Goal: Task Accomplishment & Management: Use online tool/utility

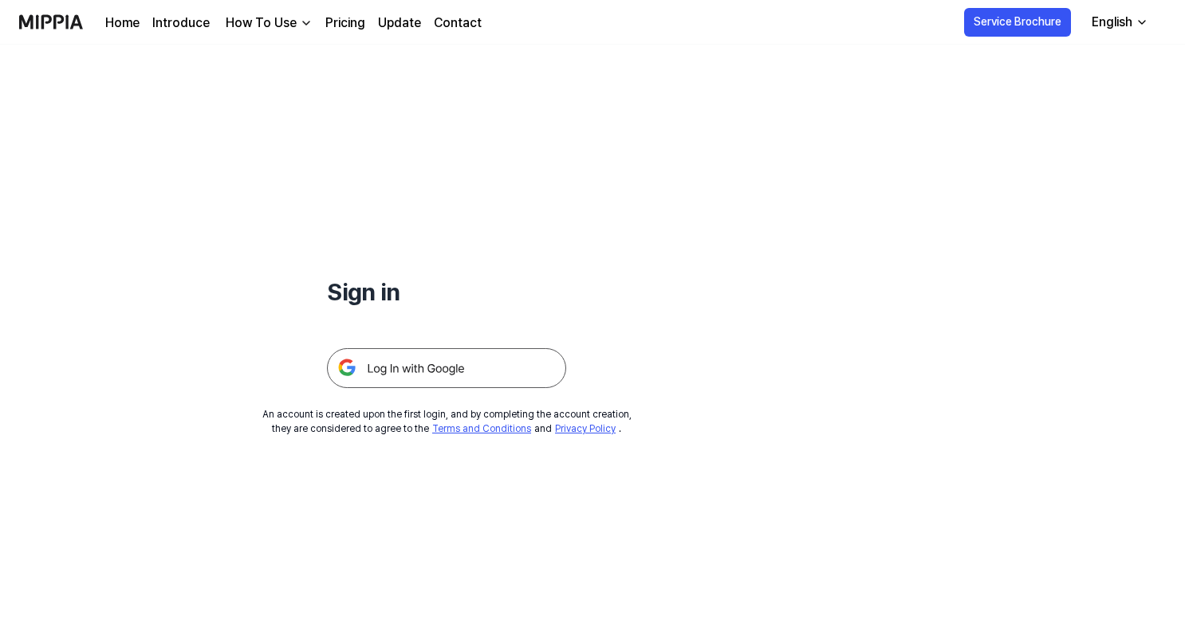
click at [456, 369] on img at bounding box center [446, 368] width 239 height 40
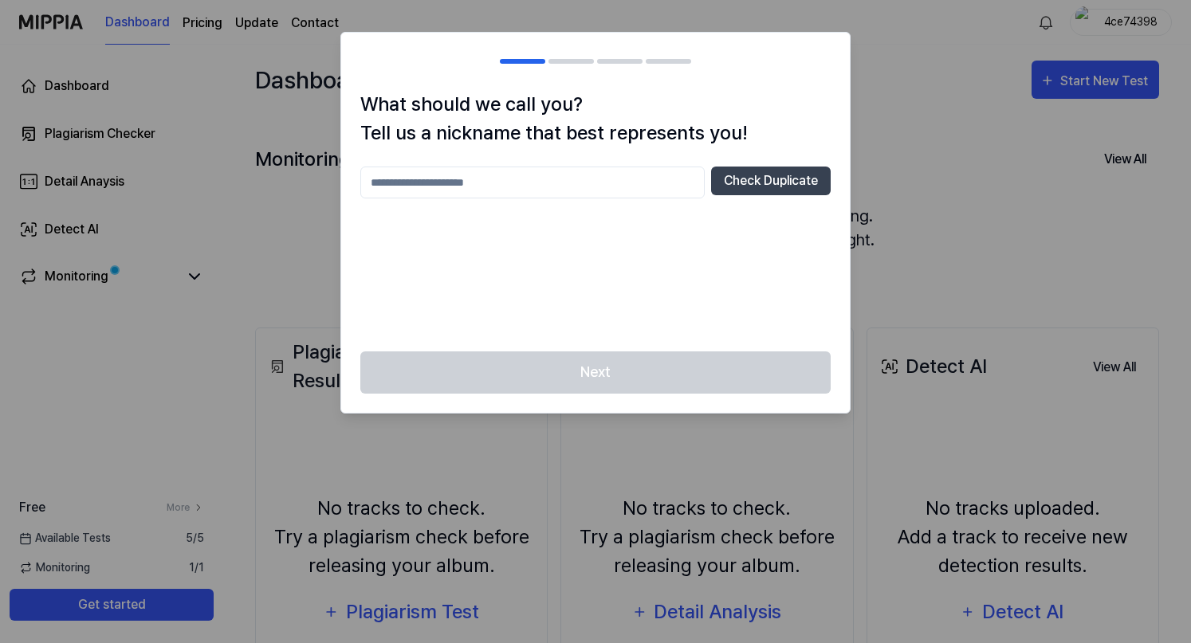
click at [1064, 81] on div at bounding box center [595, 321] width 1191 height 643
click at [569, 189] on input "text" at bounding box center [532, 183] width 344 height 32
type input "*"
drag, startPoint x: 395, startPoint y: 183, endPoint x: 297, endPoint y: 182, distance: 98.9
click at [297, 182] on body "Dashboard Pricing Update Contact 4ce74398 Dashboard Plagiarism Checker Detail A…" at bounding box center [595, 321] width 1191 height 643
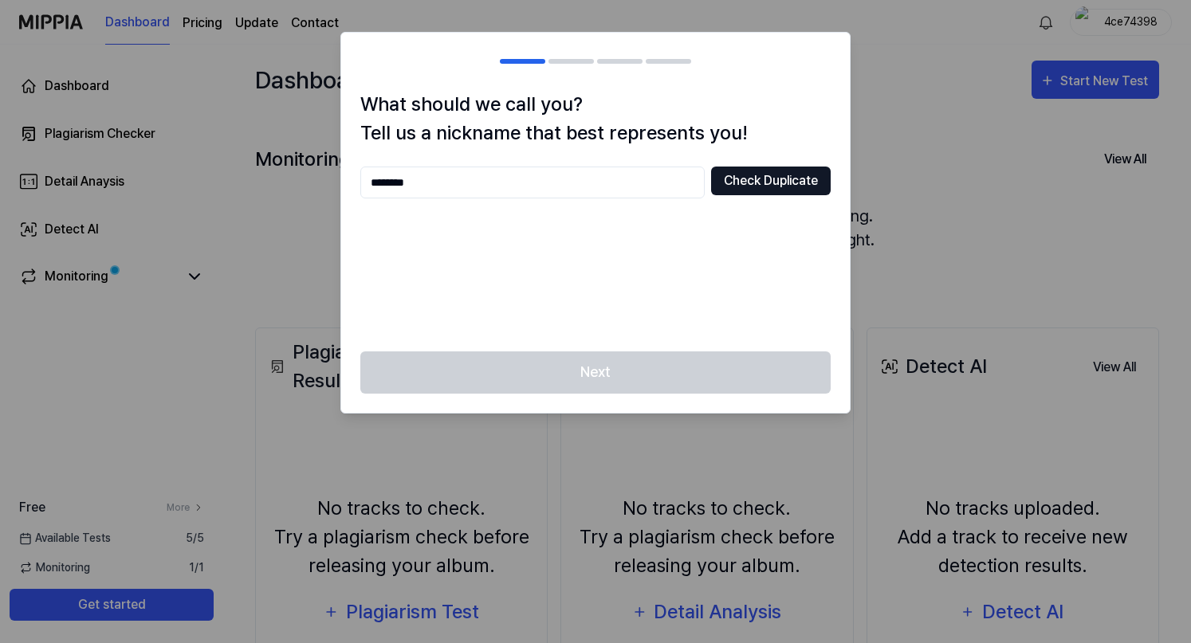
type input "********"
click at [770, 184] on button "Check Duplicate" at bounding box center [771, 181] width 120 height 29
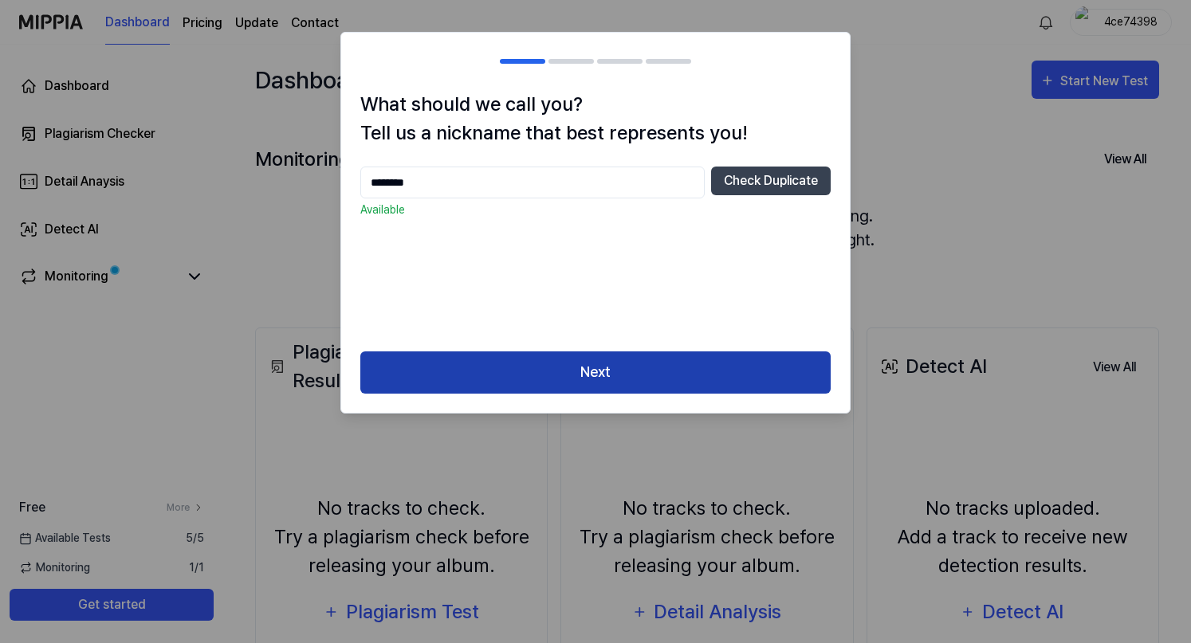
click at [587, 376] on button "Next" at bounding box center [595, 373] width 470 height 42
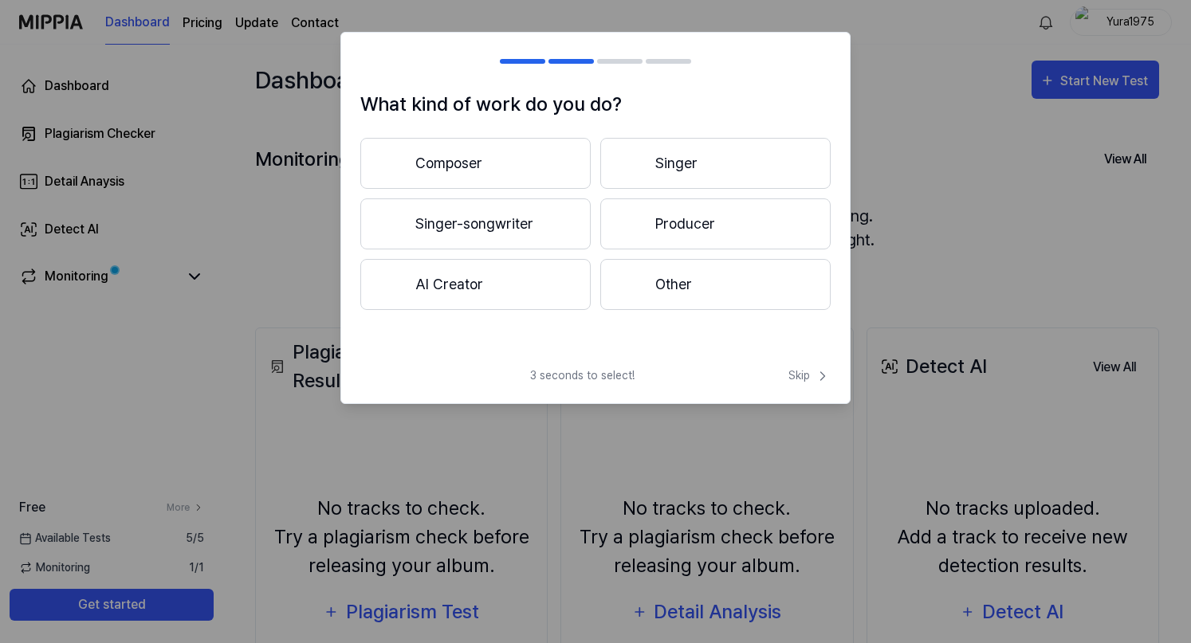
click at [442, 290] on button "AI Creator" at bounding box center [475, 284] width 230 height 51
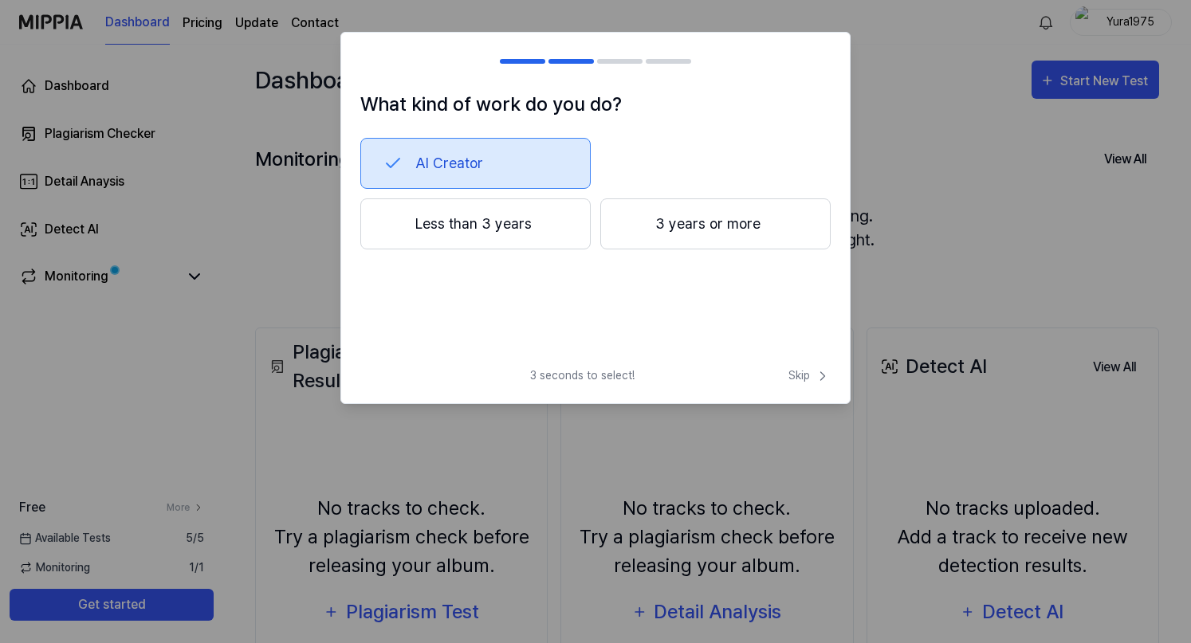
click at [495, 232] on button "Less than 3 years" at bounding box center [475, 224] width 230 height 51
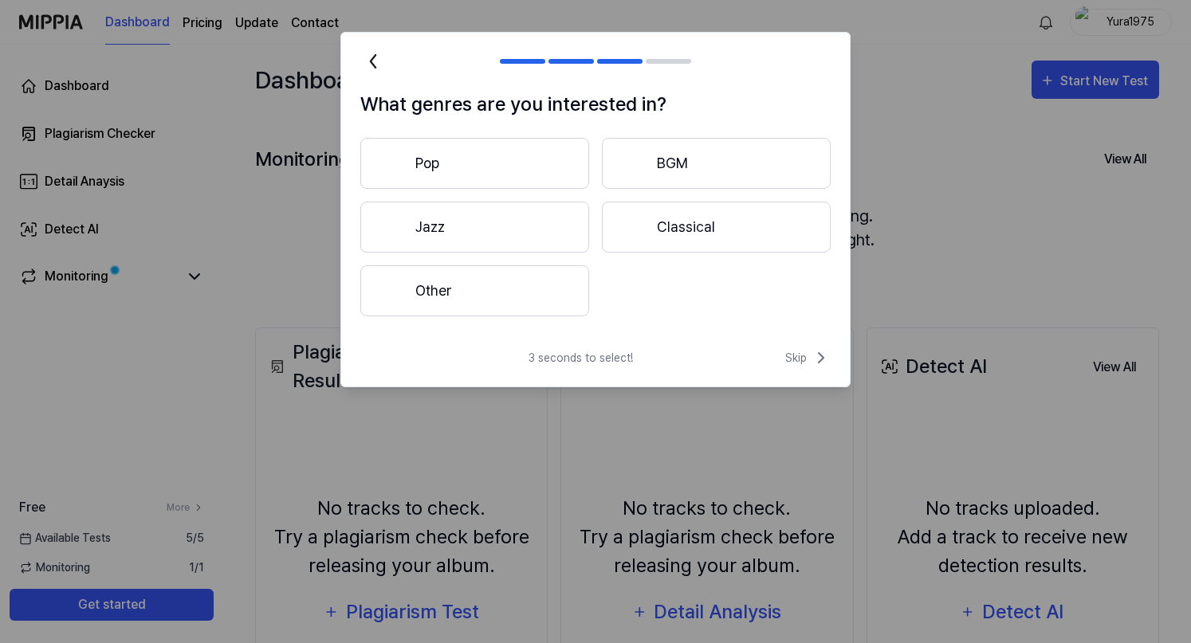
click at [466, 298] on button "Other" at bounding box center [474, 290] width 229 height 51
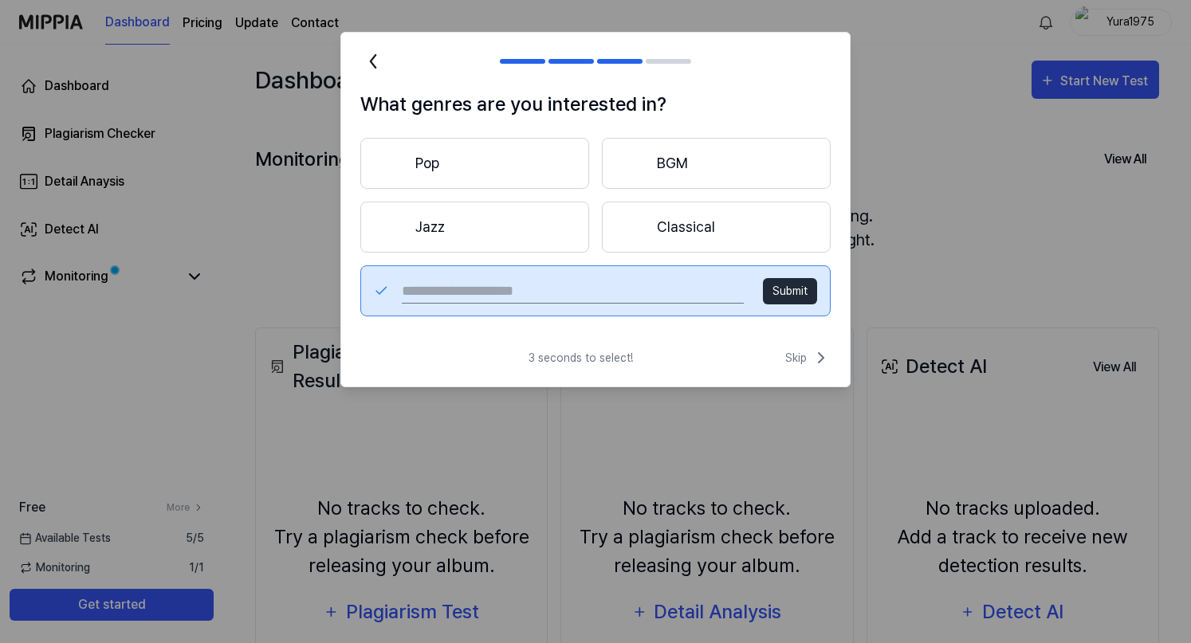
click at [474, 286] on input "text" at bounding box center [573, 291] width 342 height 26
type input "**********"
click at [789, 288] on button "Submit" at bounding box center [790, 291] width 54 height 26
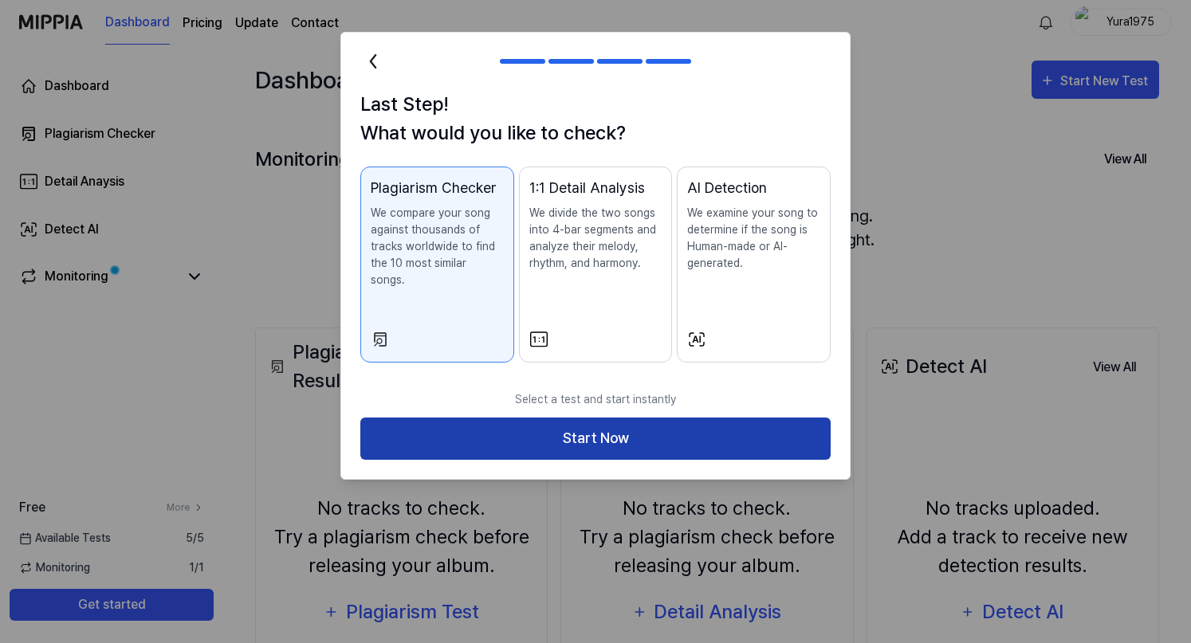
click at [499, 418] on button "Start Now" at bounding box center [595, 439] width 470 height 42
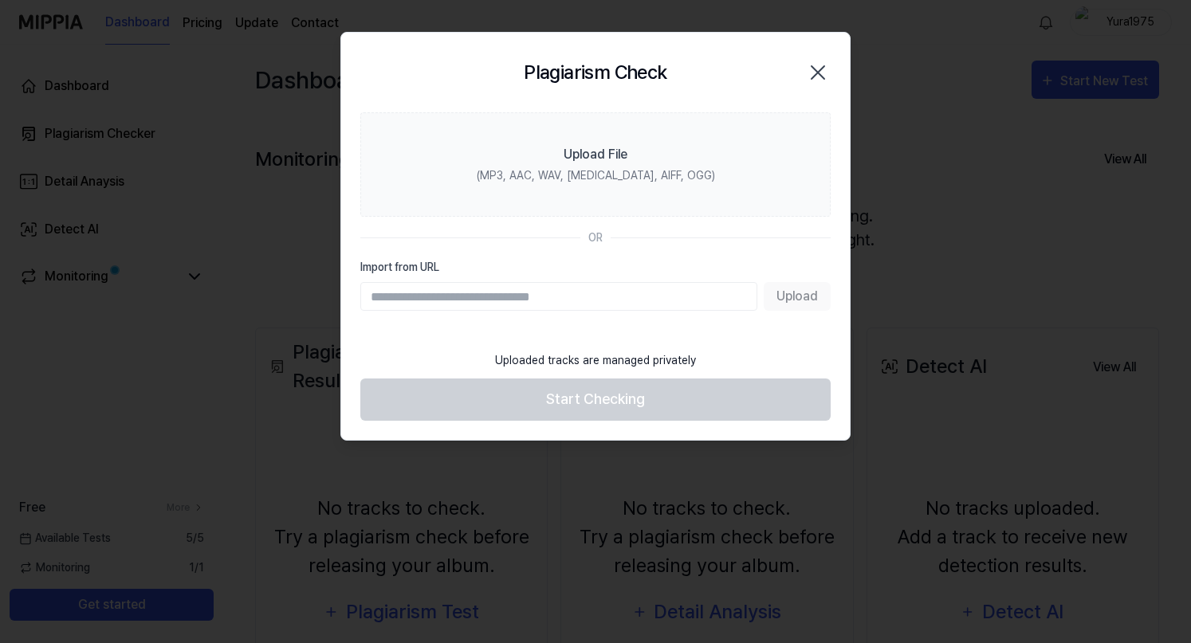
click at [785, 298] on div "Upload" at bounding box center [595, 296] width 470 height 29
click at [415, 293] on input "Import from URL" at bounding box center [558, 296] width 397 height 29
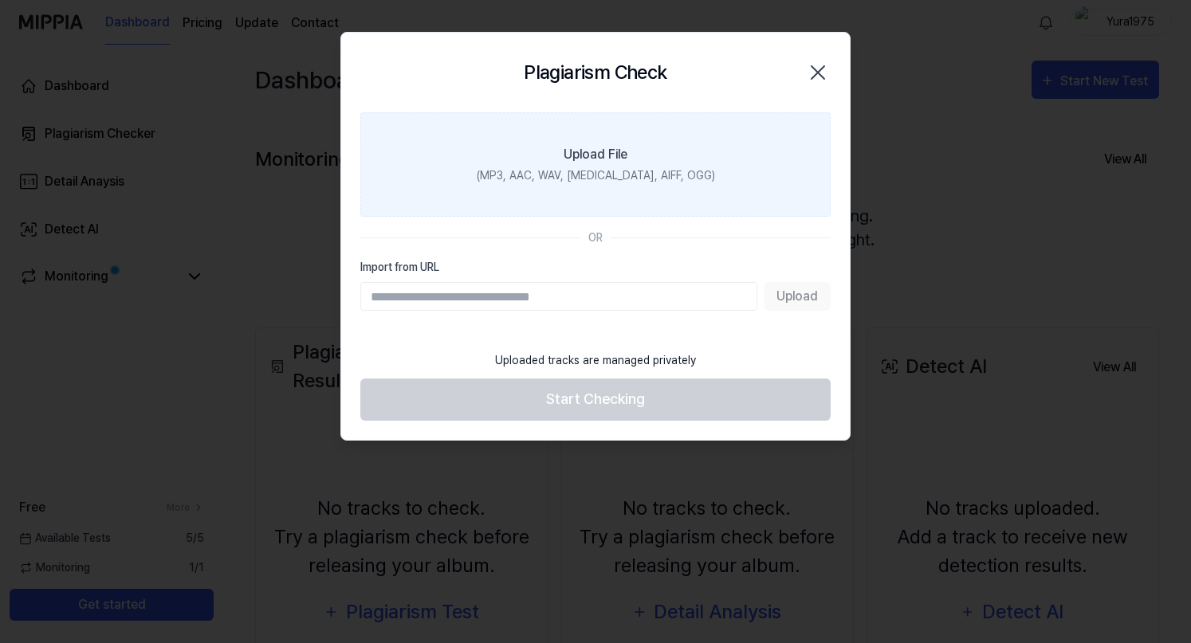
click at [611, 160] on div "Upload File" at bounding box center [596, 154] width 64 height 19
click at [0, 0] on input "Upload File (MP3, AAC, WAV, FLAC, AIFF, OGG)" at bounding box center [0, 0] width 0 height 0
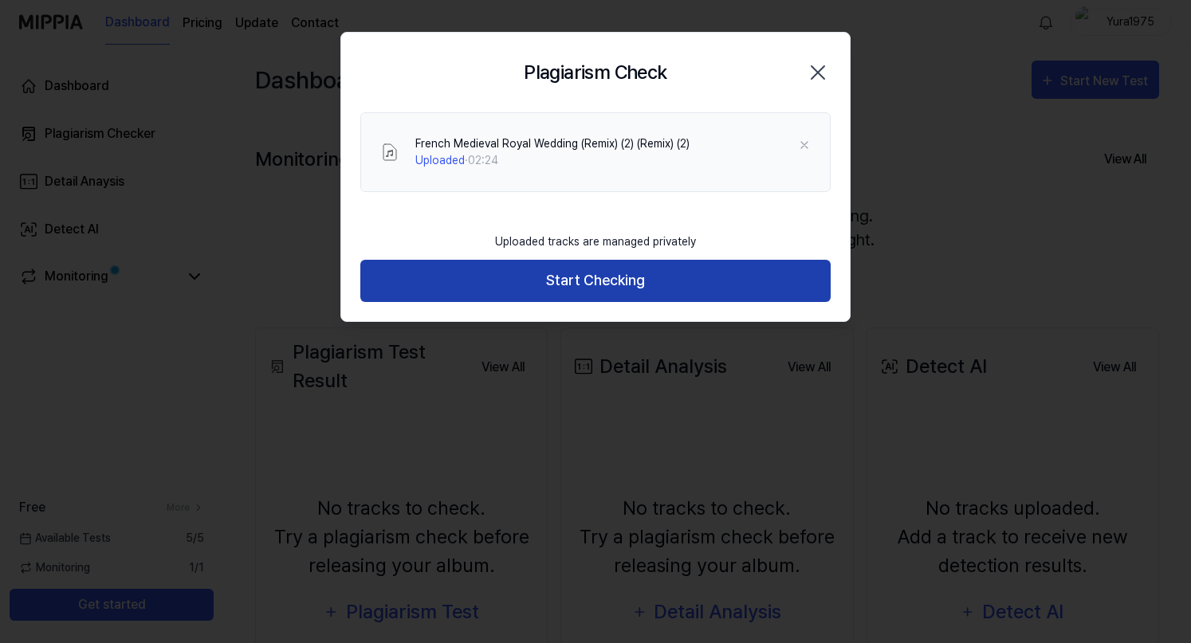
click at [593, 287] on button "Start Checking" at bounding box center [595, 281] width 470 height 42
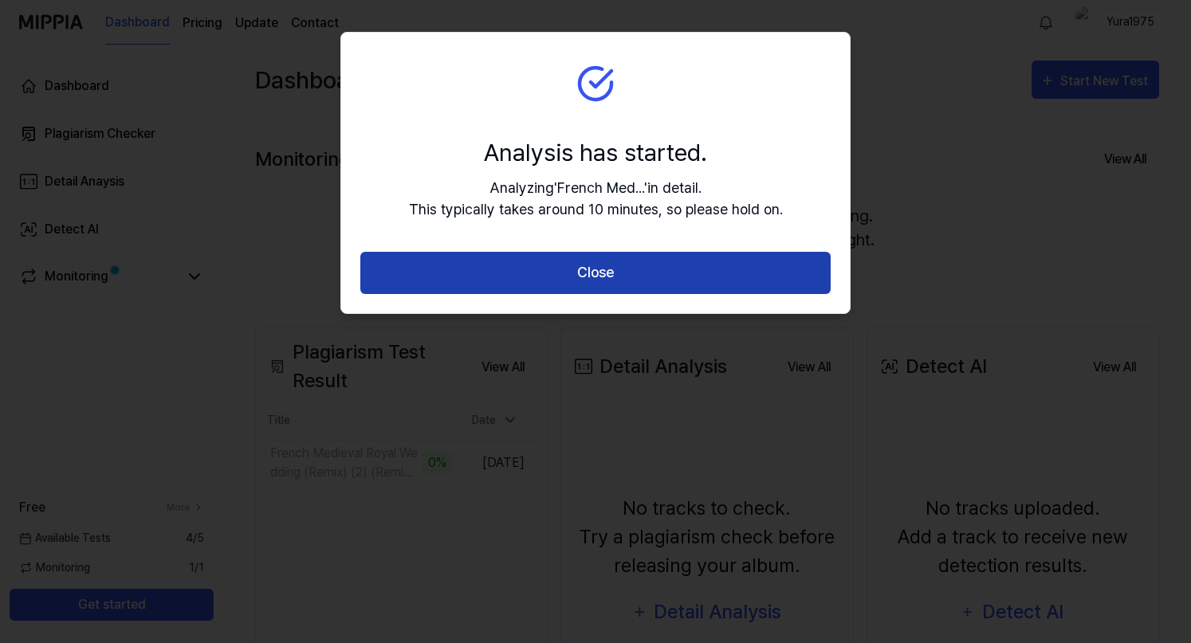
click at [577, 277] on button "Close" at bounding box center [595, 273] width 470 height 42
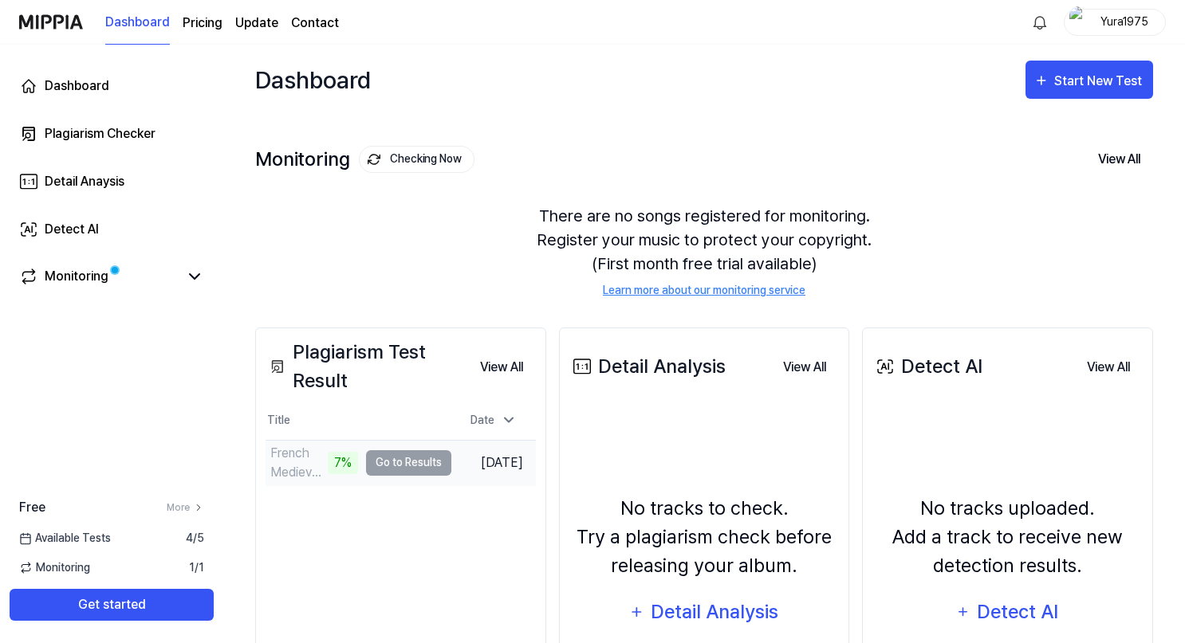
click at [328, 457] on div "7%" at bounding box center [343, 463] width 30 height 22
click at [395, 464] on button "Go to Results" at bounding box center [408, 463] width 85 height 26
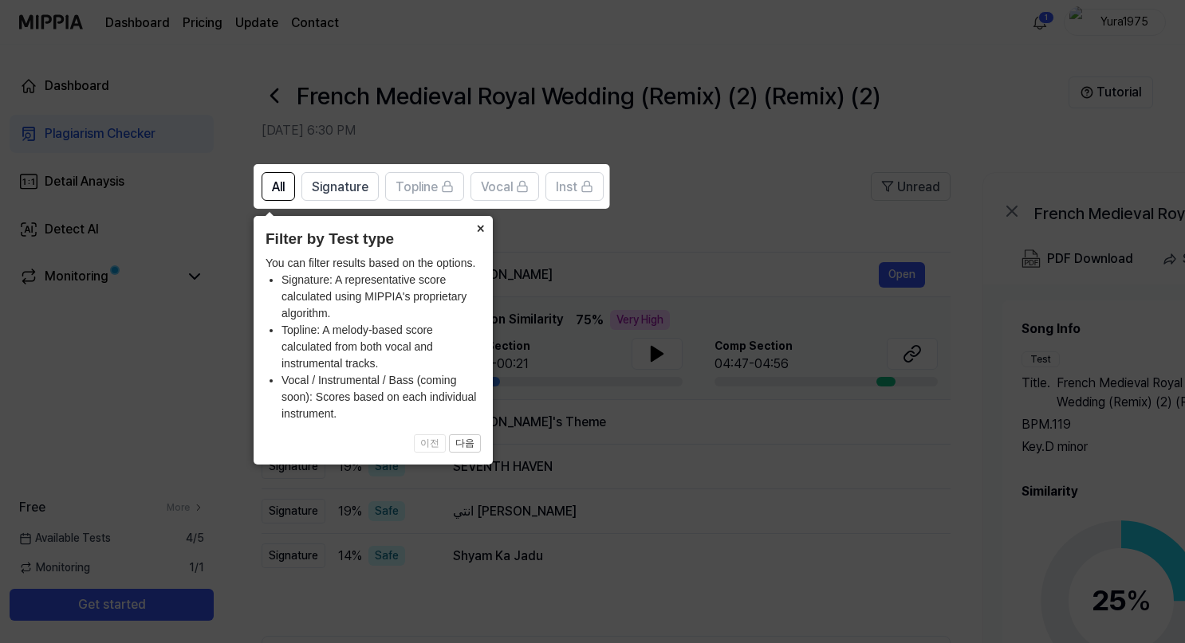
click at [475, 232] on button "×" at bounding box center [480, 227] width 26 height 22
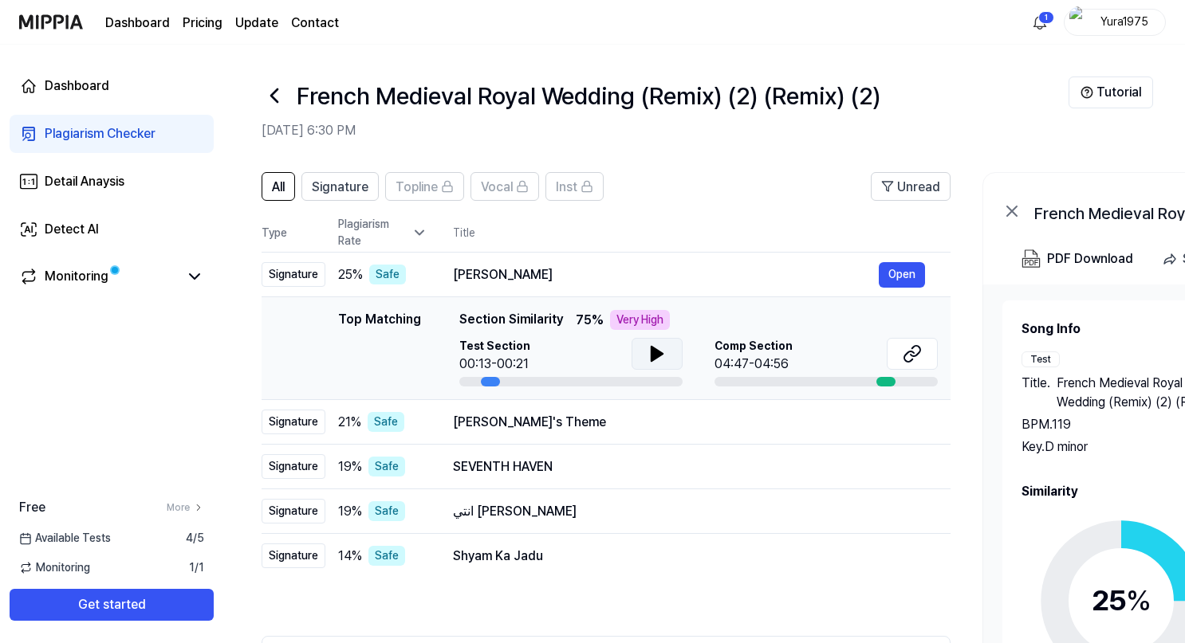
click at [656, 353] on icon at bounding box center [656, 354] width 11 height 14
click at [651, 348] on icon at bounding box center [656, 354] width 11 height 14
click at [890, 277] on button "Open" at bounding box center [902, 275] width 46 height 26
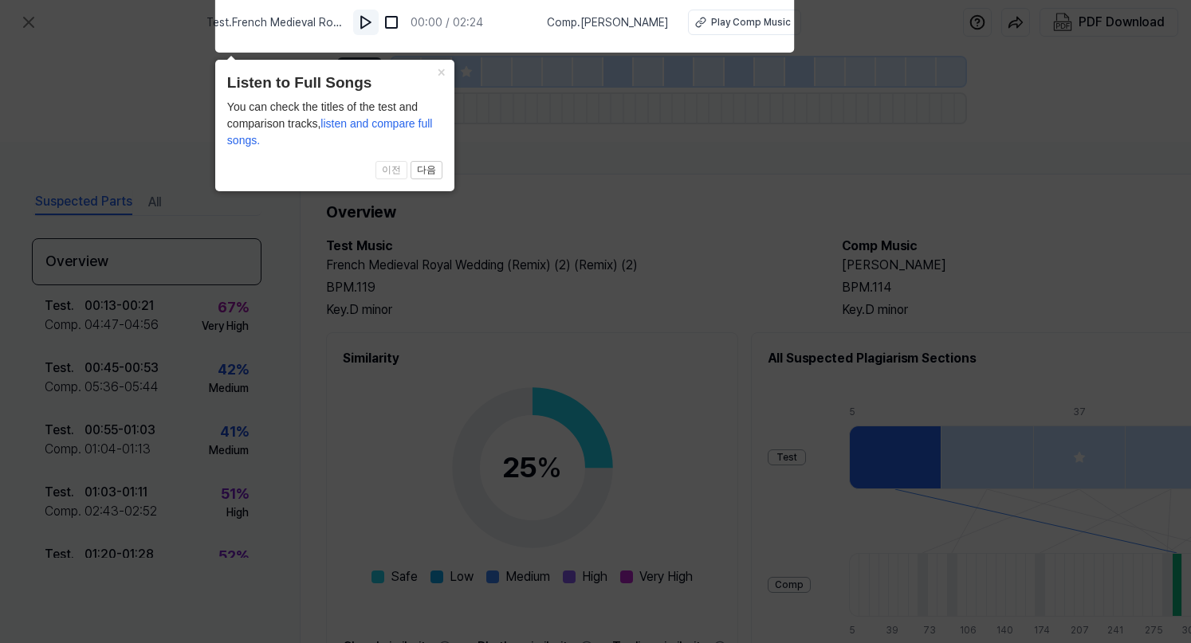
click at [374, 29] on img at bounding box center [366, 22] width 16 height 16
click at [722, 18] on div "Play Comp Music" at bounding box center [750, 22] width 80 height 14
click at [558, 175] on icon at bounding box center [595, 317] width 1191 height 651
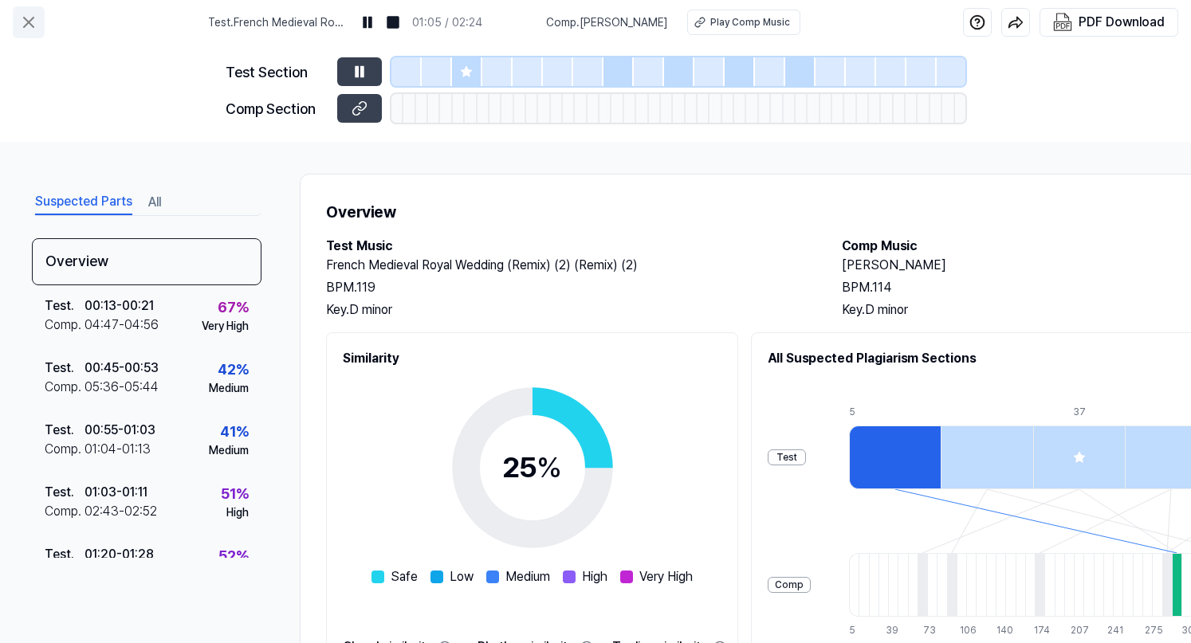
click at [30, 20] on icon at bounding box center [29, 23] width 10 height 10
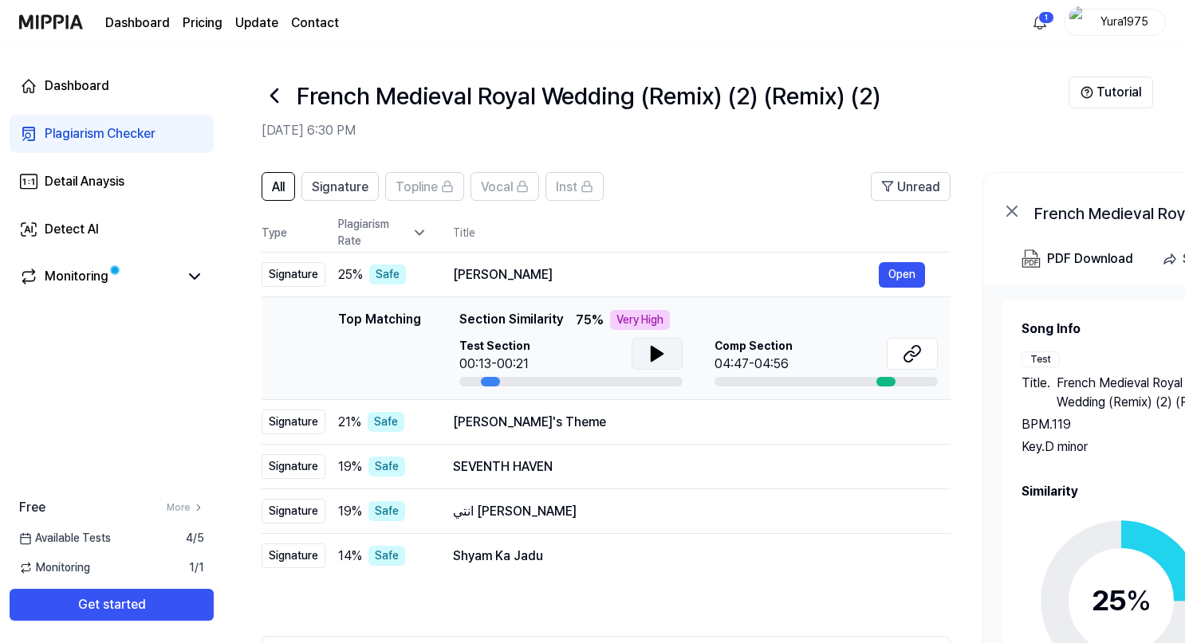
click at [655, 352] on icon at bounding box center [656, 354] width 11 height 14
click at [302, 423] on div "Signature" at bounding box center [294, 422] width 64 height 25
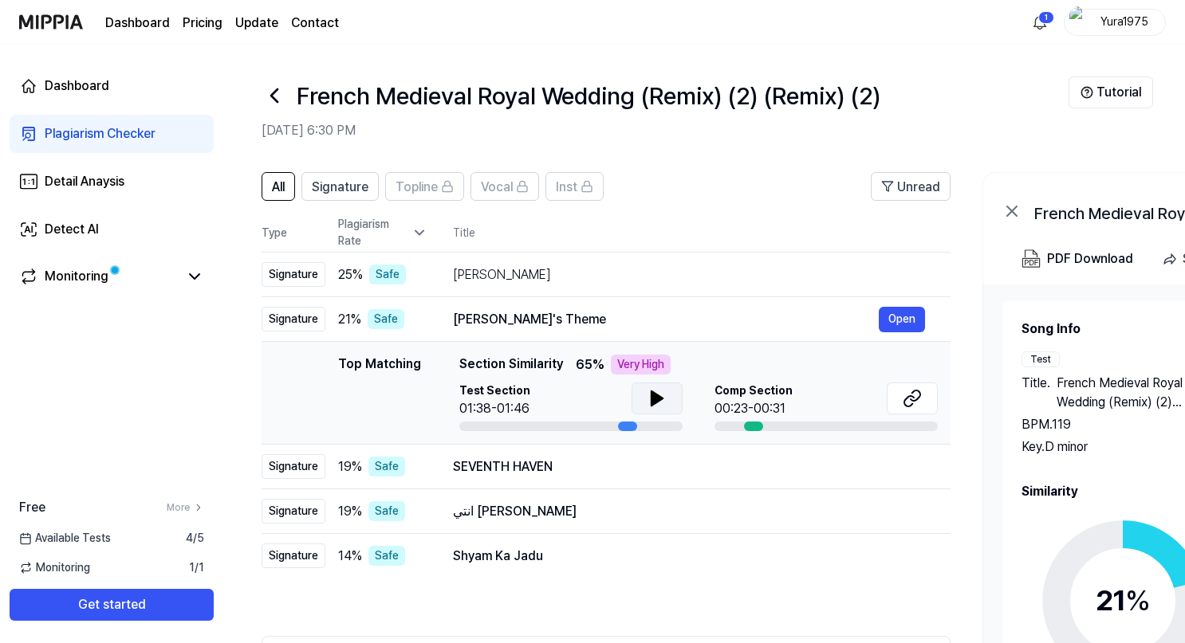
click at [655, 395] on icon at bounding box center [656, 398] width 11 height 14
click at [274, 103] on icon at bounding box center [275, 96] width 26 height 26
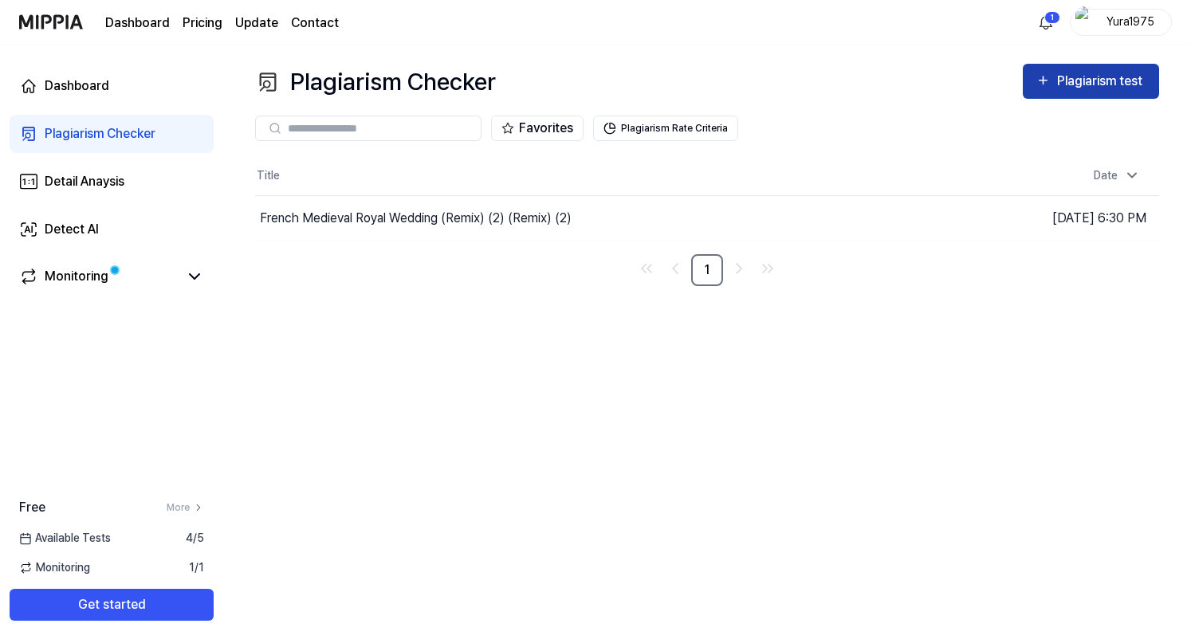
click at [1081, 80] on div "Plagiarism test" at bounding box center [1101, 81] width 89 height 21
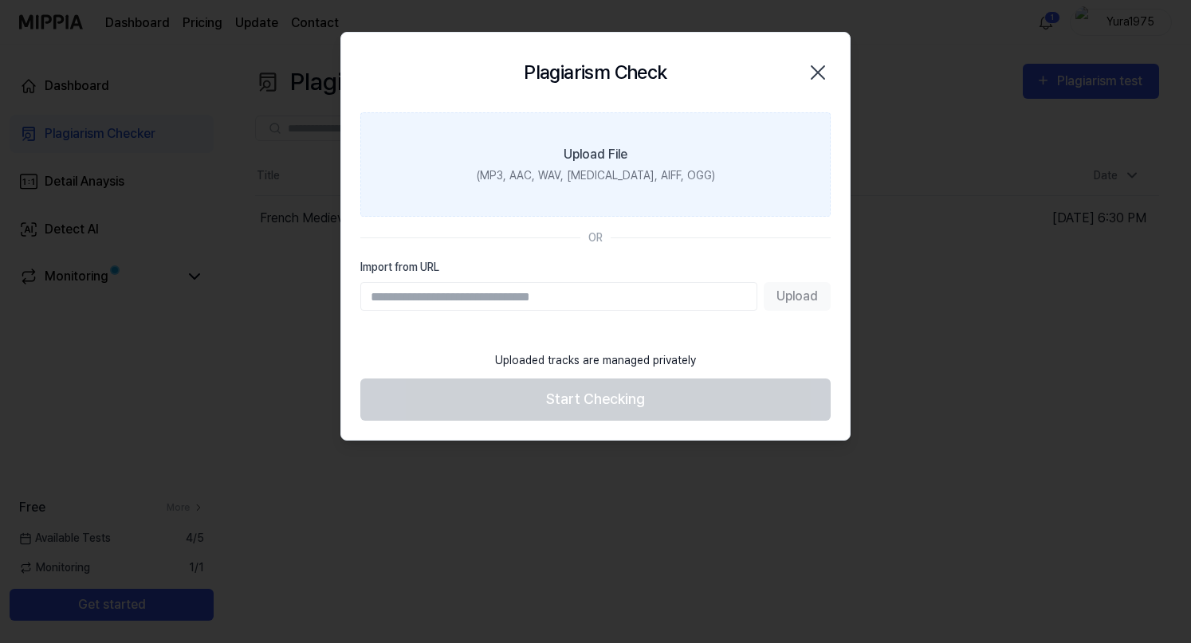
click at [615, 176] on div "(MP3, AAC, WAV, FLAC, AIFF, OGG)" at bounding box center [596, 175] width 238 height 17
click at [0, 0] on input "Upload File (MP3, AAC, WAV, FLAC, AIFF, OGG)" at bounding box center [0, 0] width 0 height 0
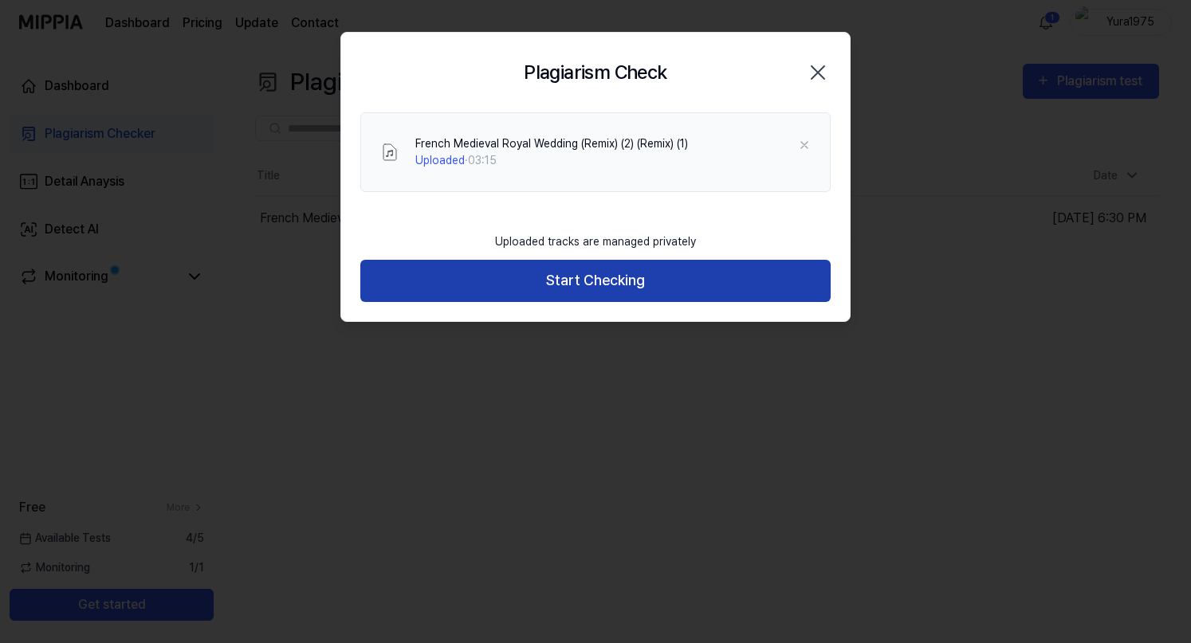
click at [604, 277] on button "Start Checking" at bounding box center [595, 281] width 470 height 42
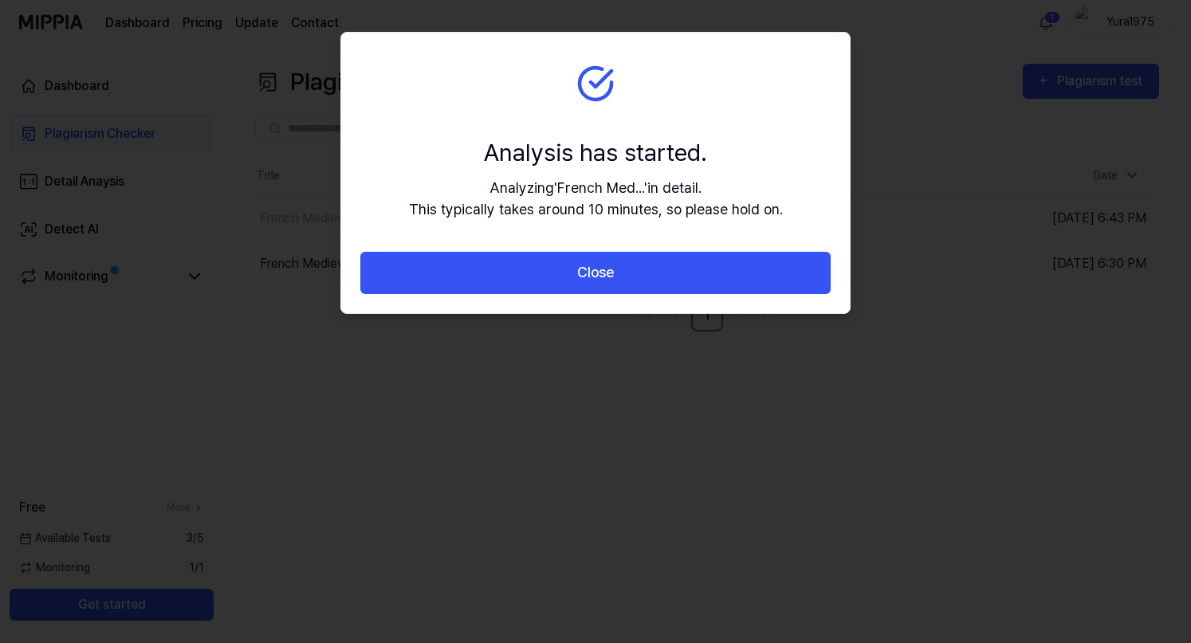
click at [604, 277] on button "Close" at bounding box center [595, 273] width 470 height 42
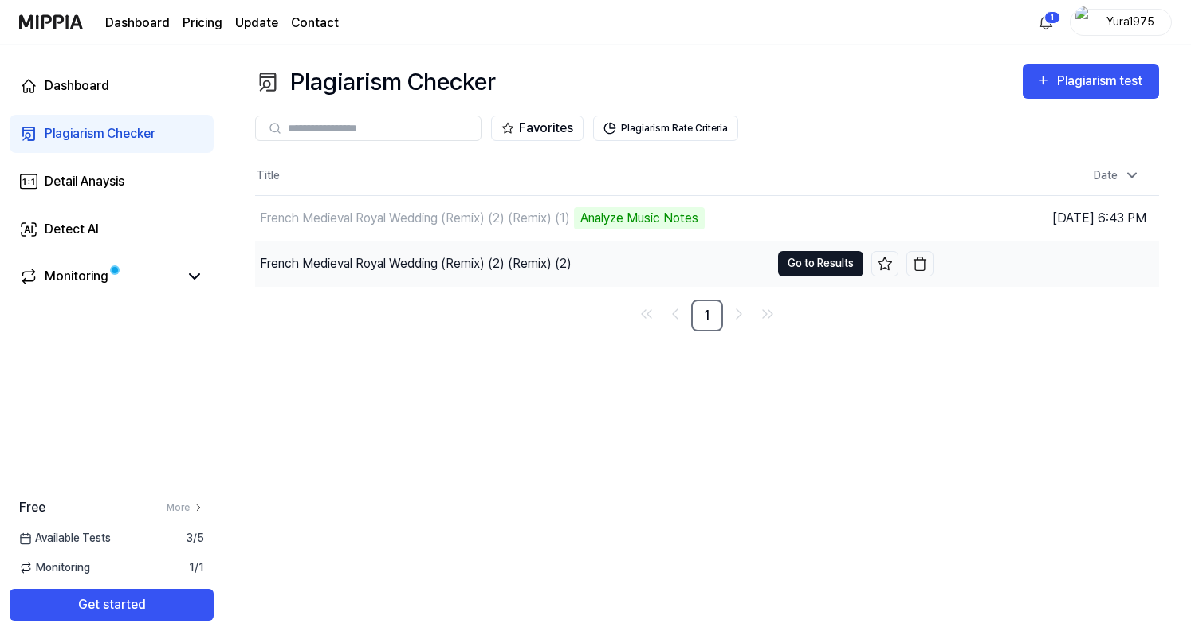
click at [808, 258] on button "Go to Results" at bounding box center [820, 264] width 85 height 26
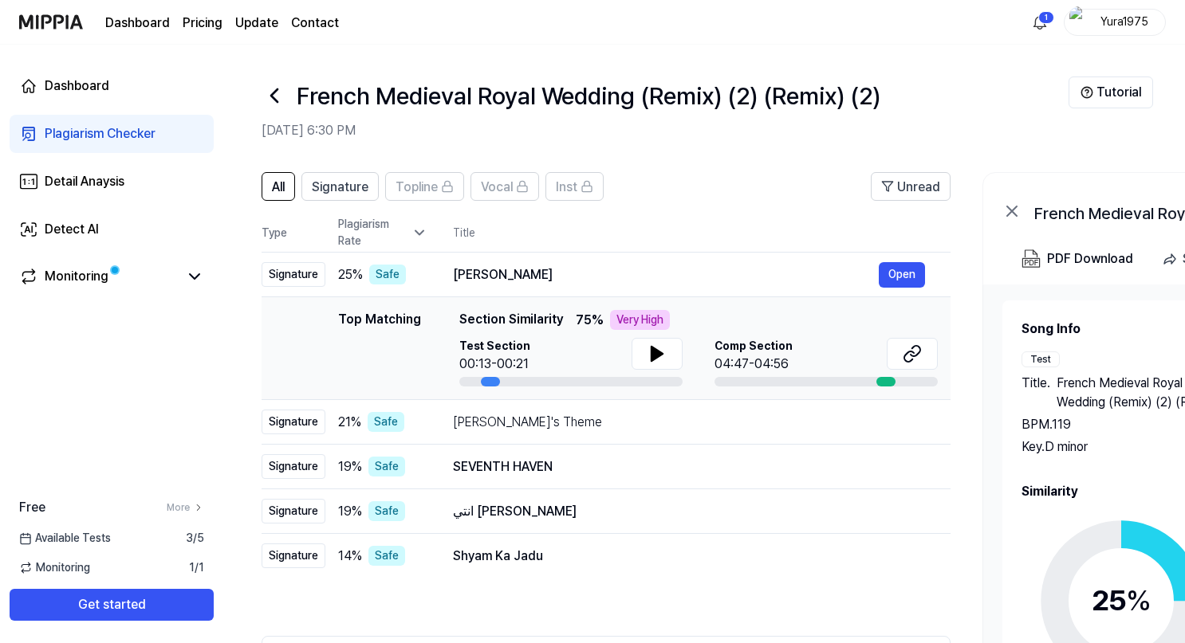
click at [274, 94] on icon at bounding box center [275, 96] width 26 height 26
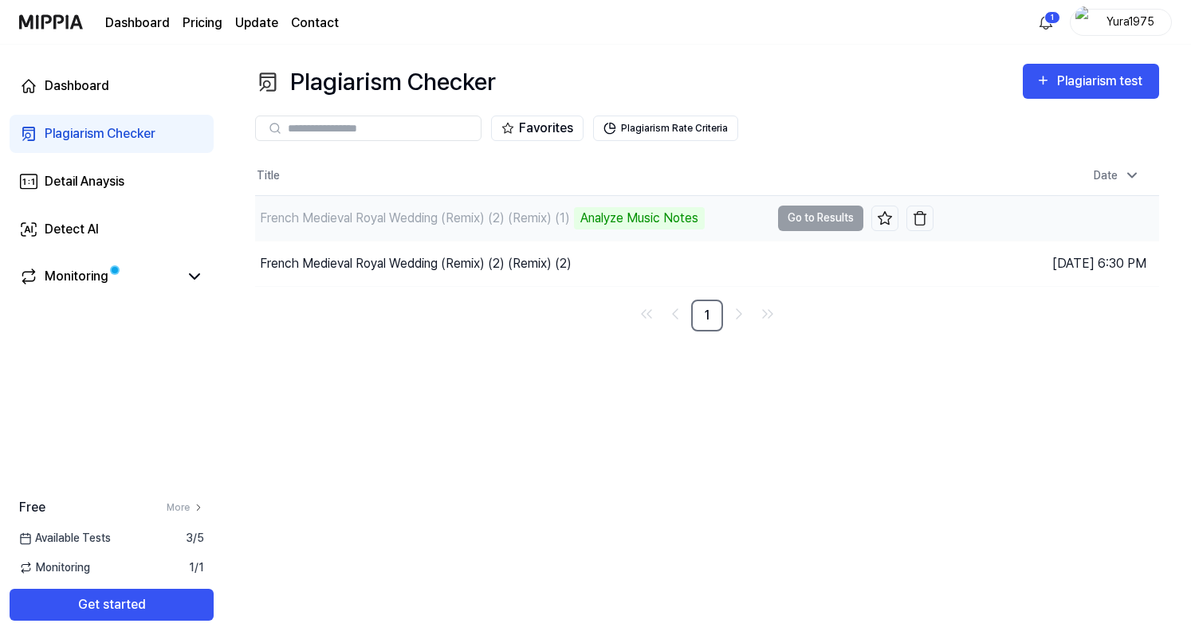
click at [817, 222] on td "French Medieval Royal Wedding (Remix) (2) (Remix) (1) Analyze Music Notes Go to…" at bounding box center [594, 218] width 678 height 45
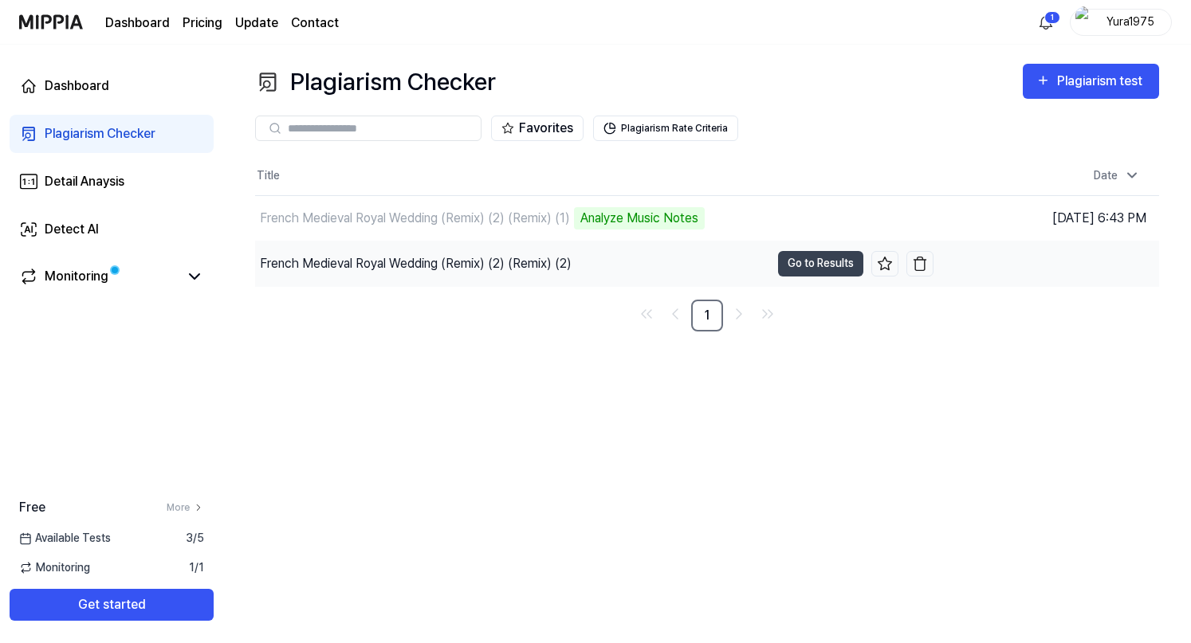
click at [386, 260] on div "French Medieval Royal Wedding (Remix) (2) (Remix) (2)" at bounding box center [416, 263] width 312 height 19
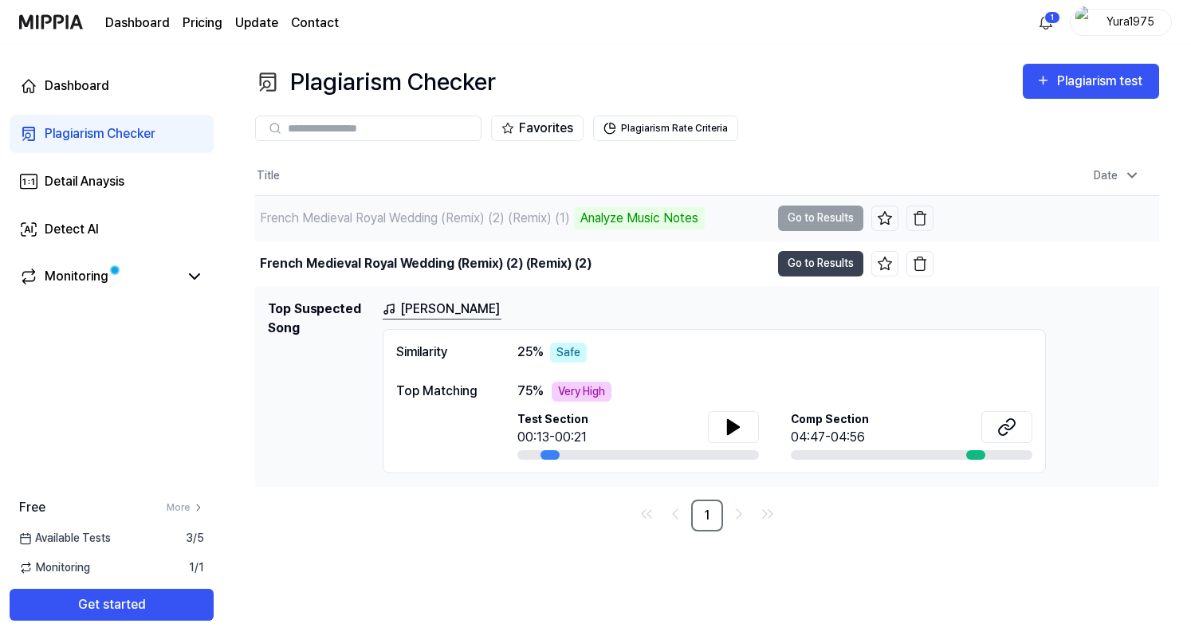
click at [643, 217] on div "Analyze Music Notes" at bounding box center [639, 218] width 131 height 22
click at [729, 415] on button at bounding box center [733, 427] width 51 height 32
click at [270, 265] on div "French Medieval Royal Wedding (Remix) (2) (Remix) (2)" at bounding box center [426, 263] width 332 height 19
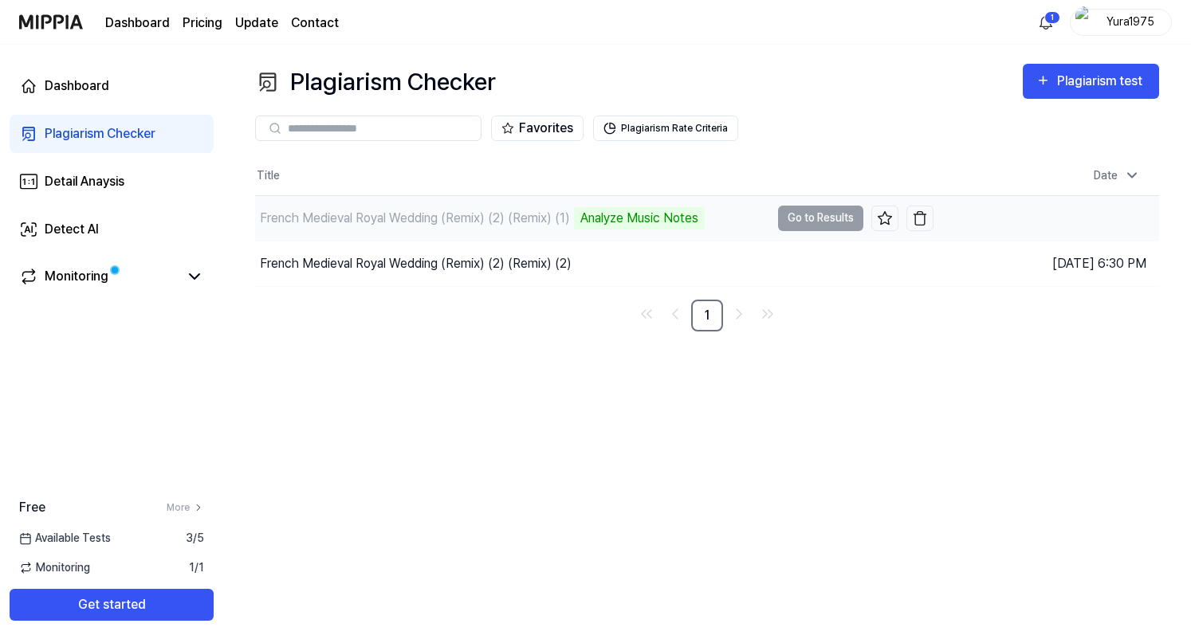
click at [340, 219] on div "French Medieval Royal Wedding (Remix) (2) (Remix) (1)" at bounding box center [415, 218] width 310 height 19
click at [53, 25] on img at bounding box center [51, 22] width 64 height 44
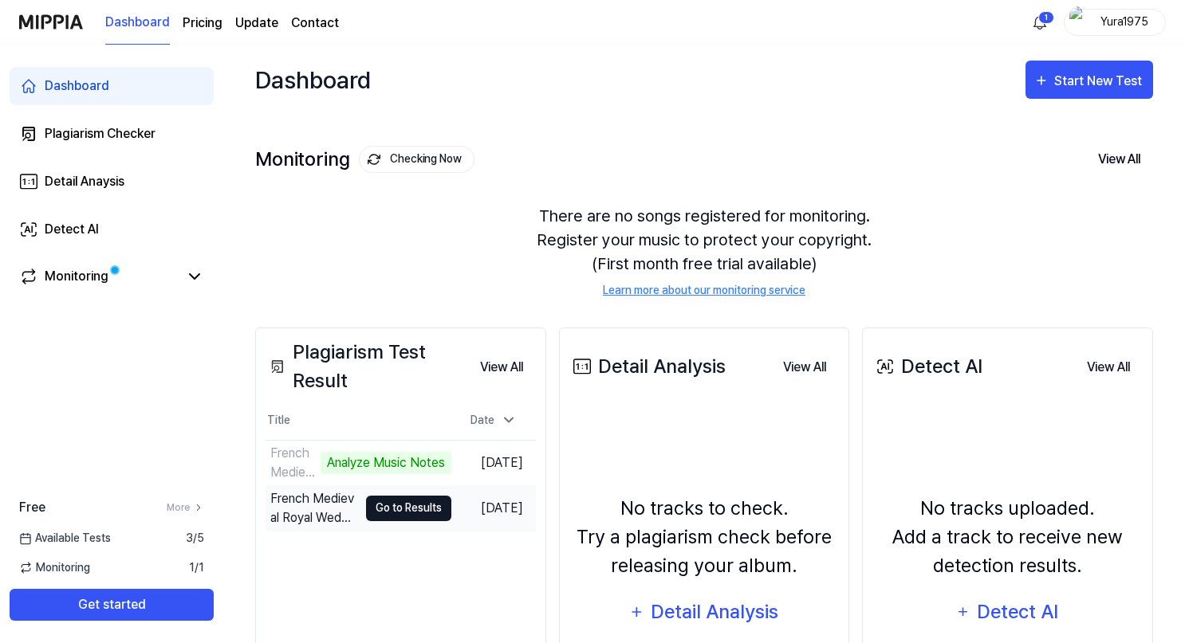
click at [376, 506] on button "Go to Results" at bounding box center [408, 509] width 85 height 26
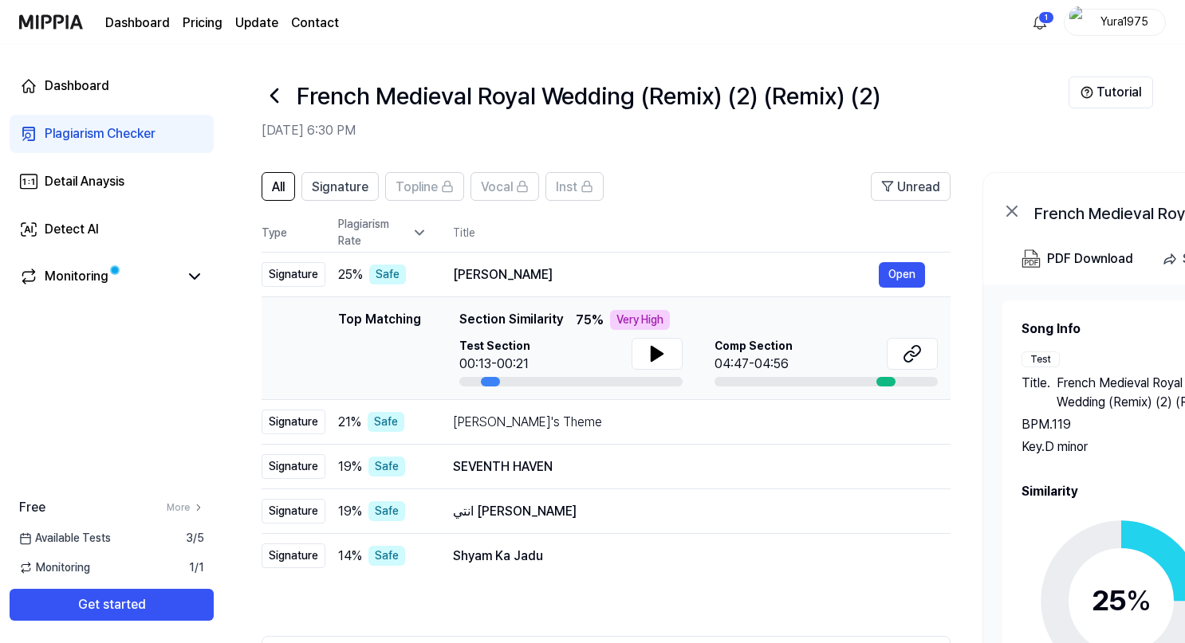
click at [272, 93] on icon at bounding box center [274, 95] width 6 height 13
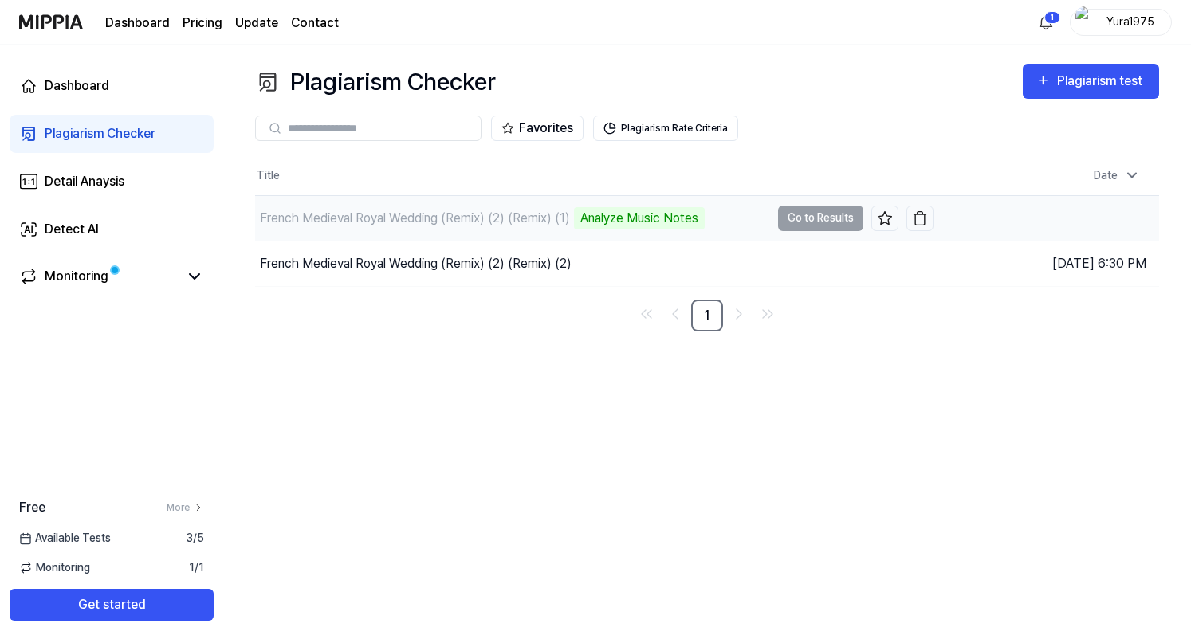
click at [354, 224] on div "French Medieval Royal Wedding (Remix) (2) (Remix) (1)" at bounding box center [415, 218] width 310 height 19
click at [828, 219] on td "French Medieval Royal Wedding (Remix) (2) (Remix) (1) Analyze Music Notes Go to…" at bounding box center [594, 218] width 678 height 45
click at [513, 213] on div "French Medieval Royal Wedding (Remix) (2) (Remix) (1)" at bounding box center [415, 218] width 310 height 19
click at [431, 214] on div "French Medieval Royal Wedding (Remix) (2) (Remix) (1)" at bounding box center [415, 218] width 310 height 19
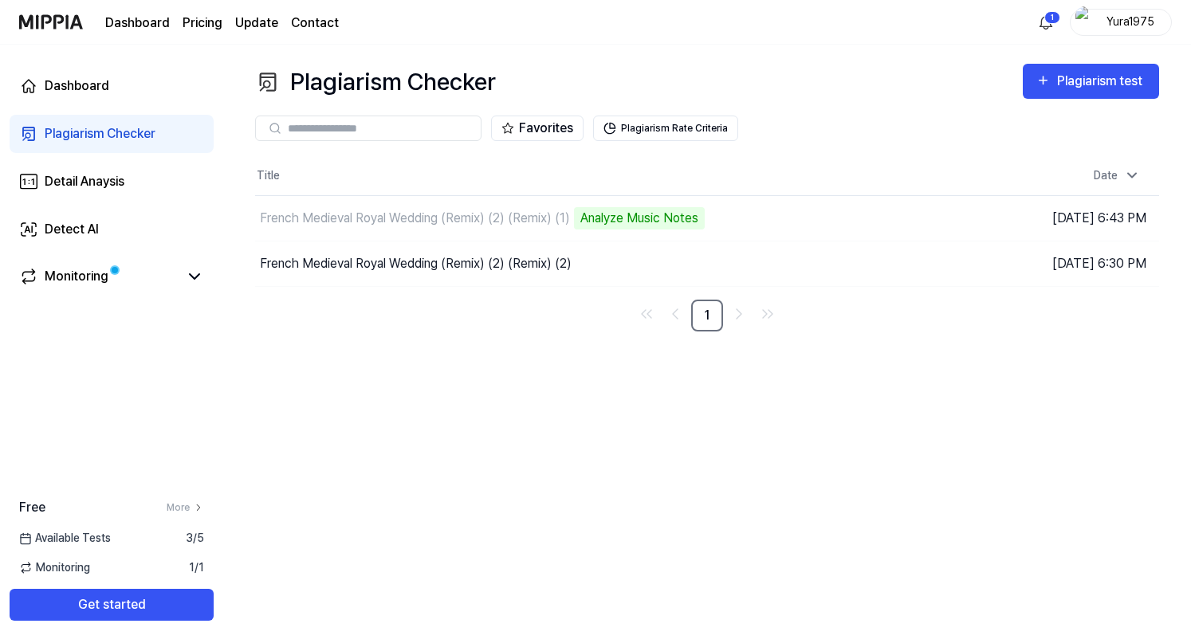
click at [102, 140] on div "Plagiarism Checker" at bounding box center [100, 133] width 111 height 19
click at [83, 88] on div "Dashboard" at bounding box center [77, 86] width 65 height 19
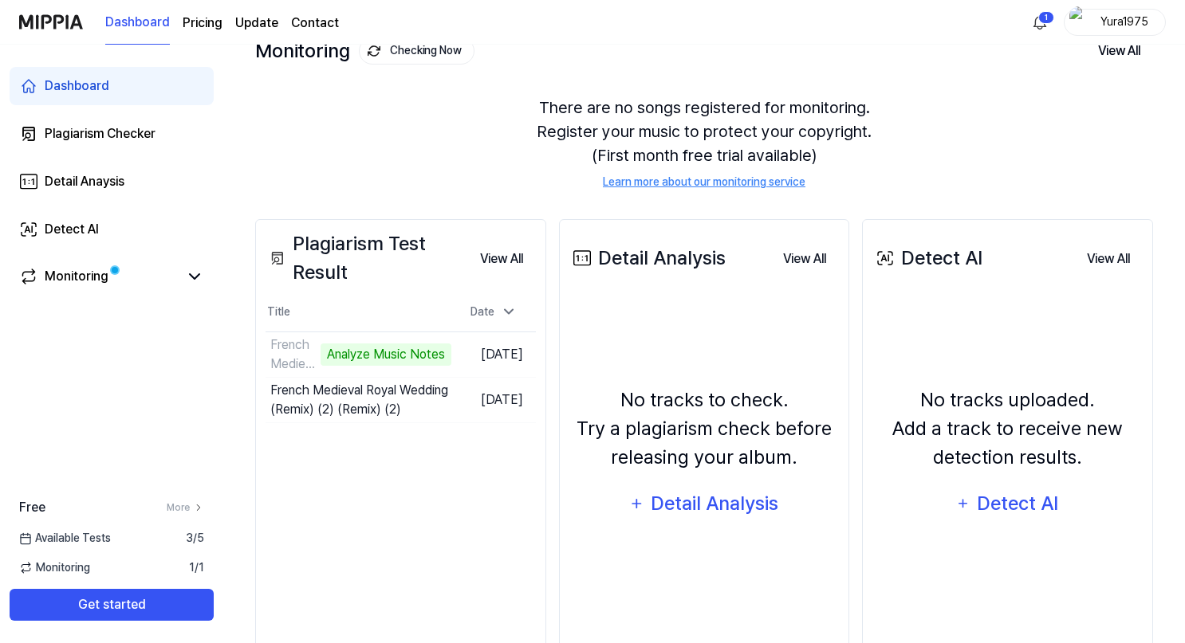
scroll to position [163, 0]
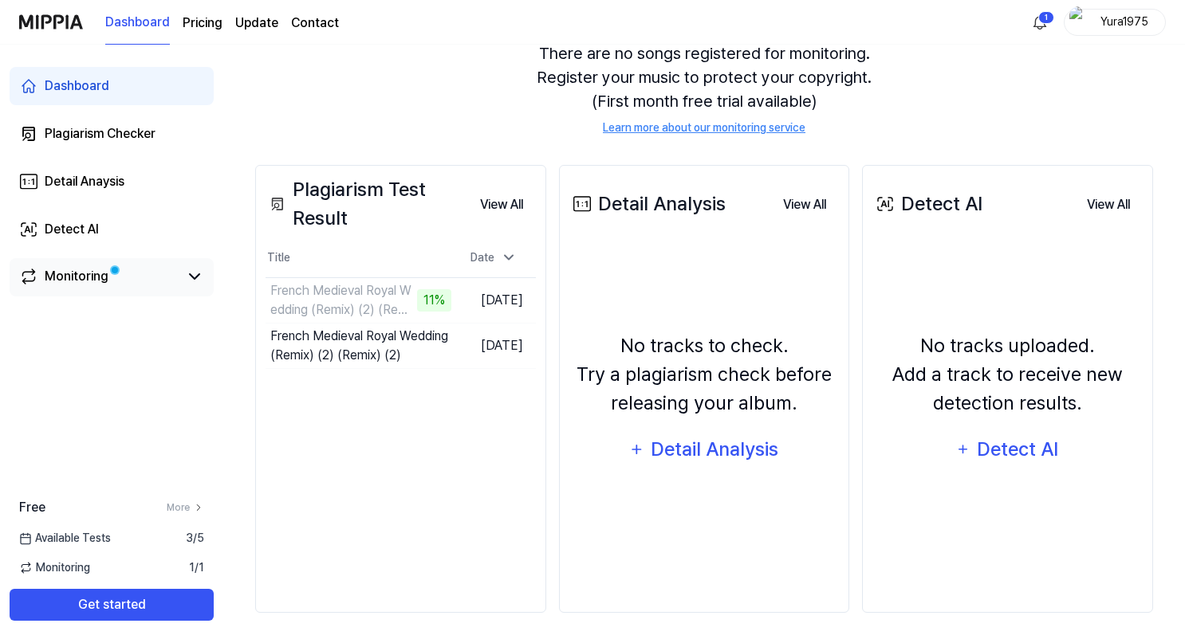
click at [86, 274] on div "Monitoring" at bounding box center [77, 276] width 64 height 19
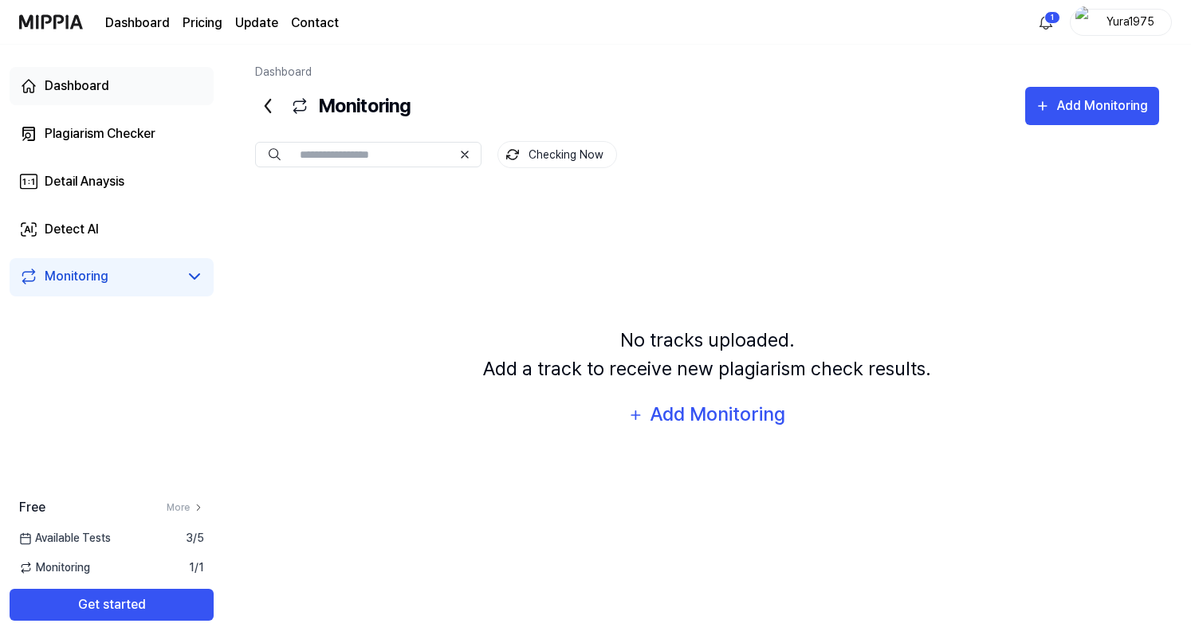
click at [88, 92] on div "Dashboard" at bounding box center [77, 86] width 65 height 19
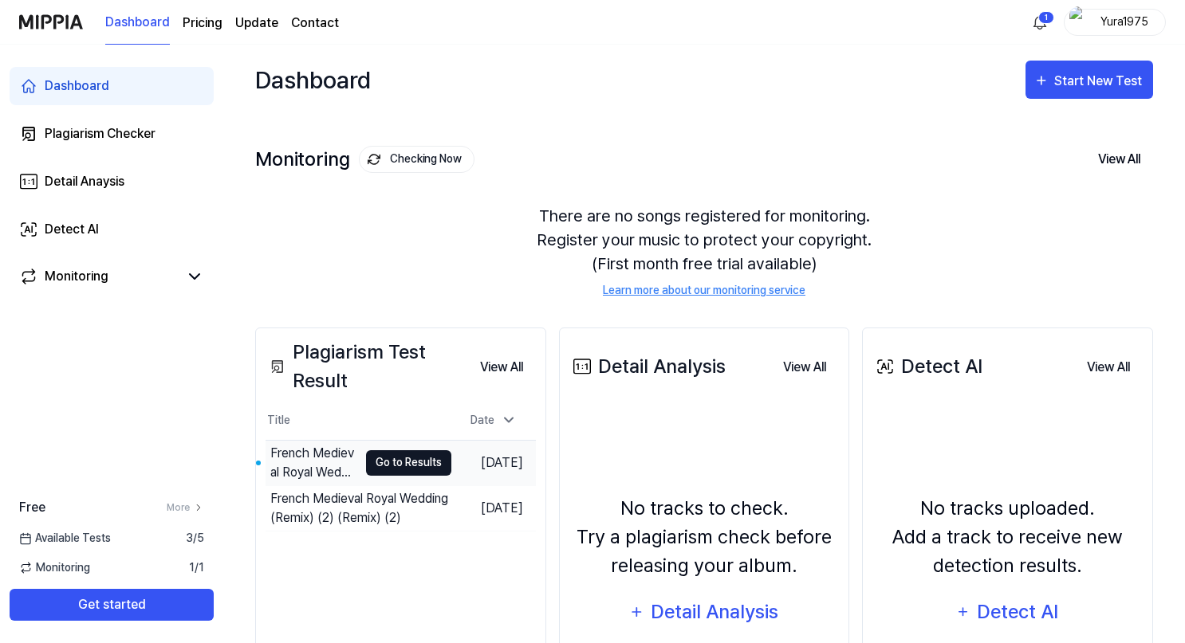
click at [368, 463] on button "Go to Results" at bounding box center [408, 463] width 85 height 26
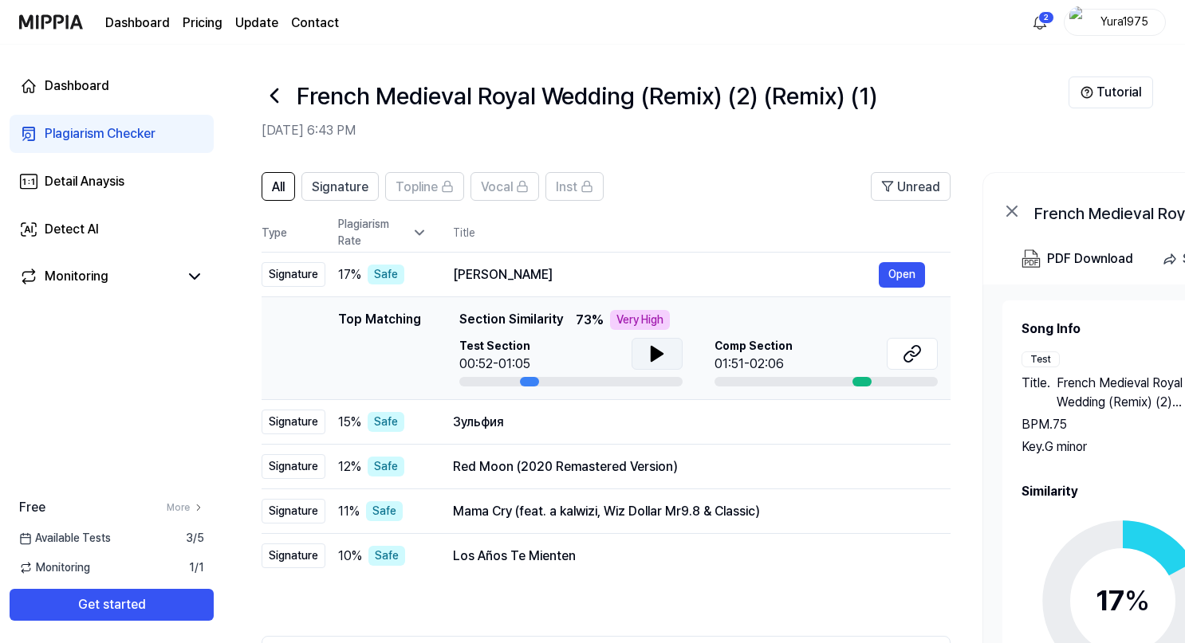
click at [656, 347] on icon at bounding box center [656, 353] width 19 height 19
click at [474, 417] on div "Зульфия" at bounding box center [666, 422] width 426 height 19
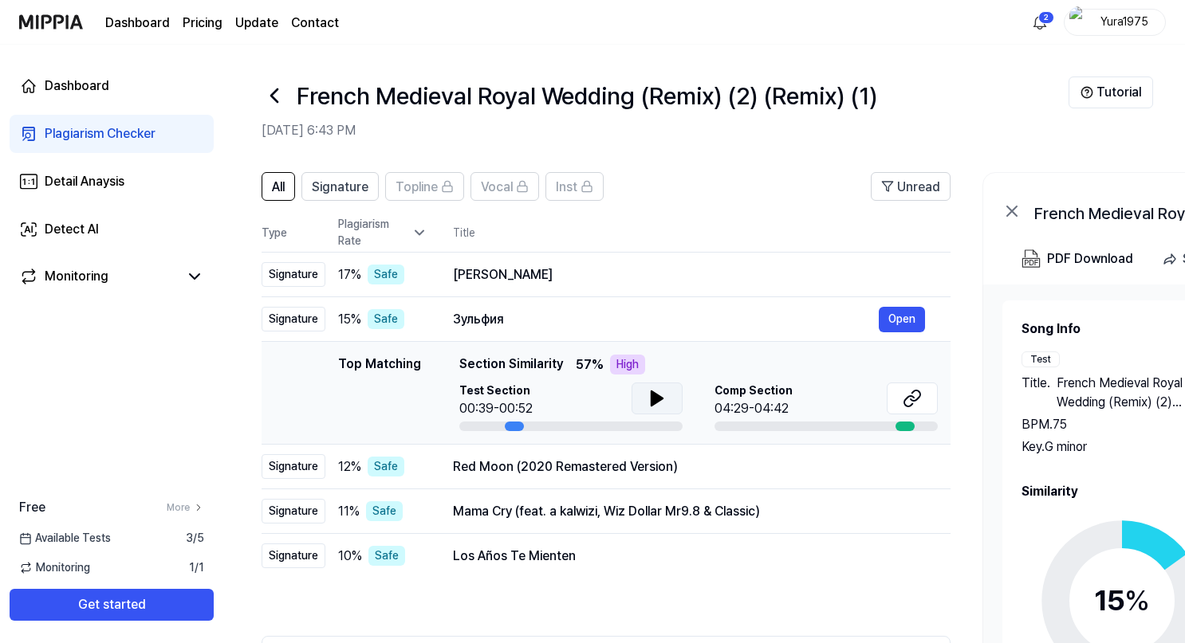
click at [661, 403] on icon at bounding box center [656, 398] width 19 height 19
click at [531, 465] on div "Red Moon (2020 Remastered Version)" at bounding box center [666, 467] width 426 height 19
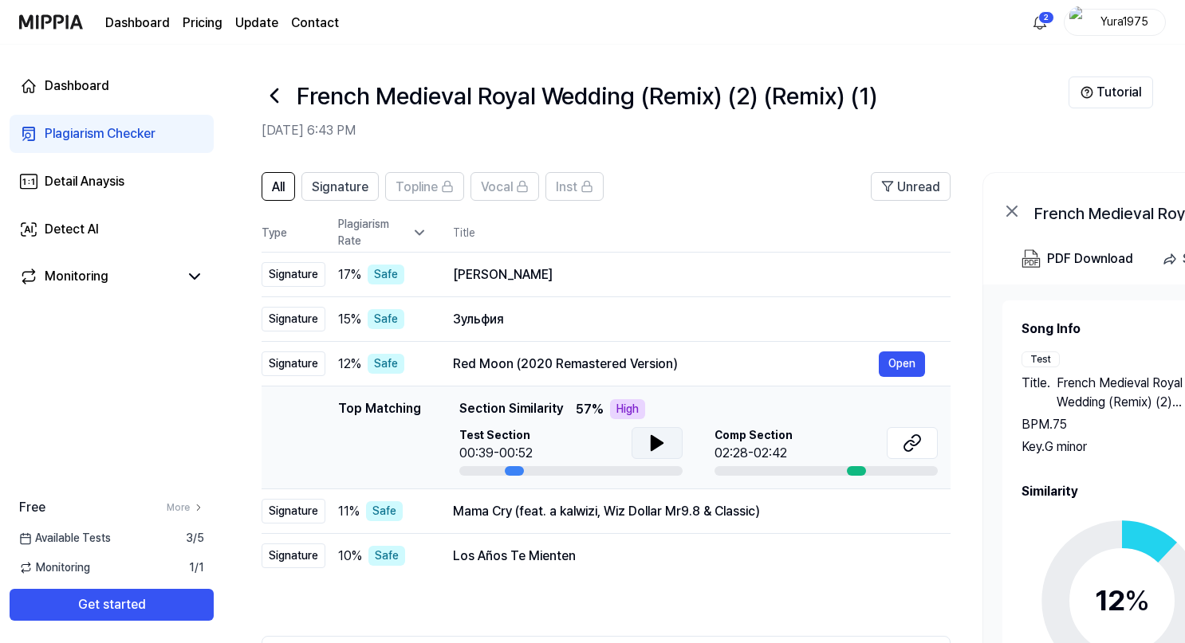
click at [652, 441] on icon at bounding box center [656, 443] width 11 height 14
click at [490, 516] on div "Mama Cry (feat. a kalwizi, Wiz Dollar Mr9.8 & Classic)" at bounding box center [666, 511] width 426 height 19
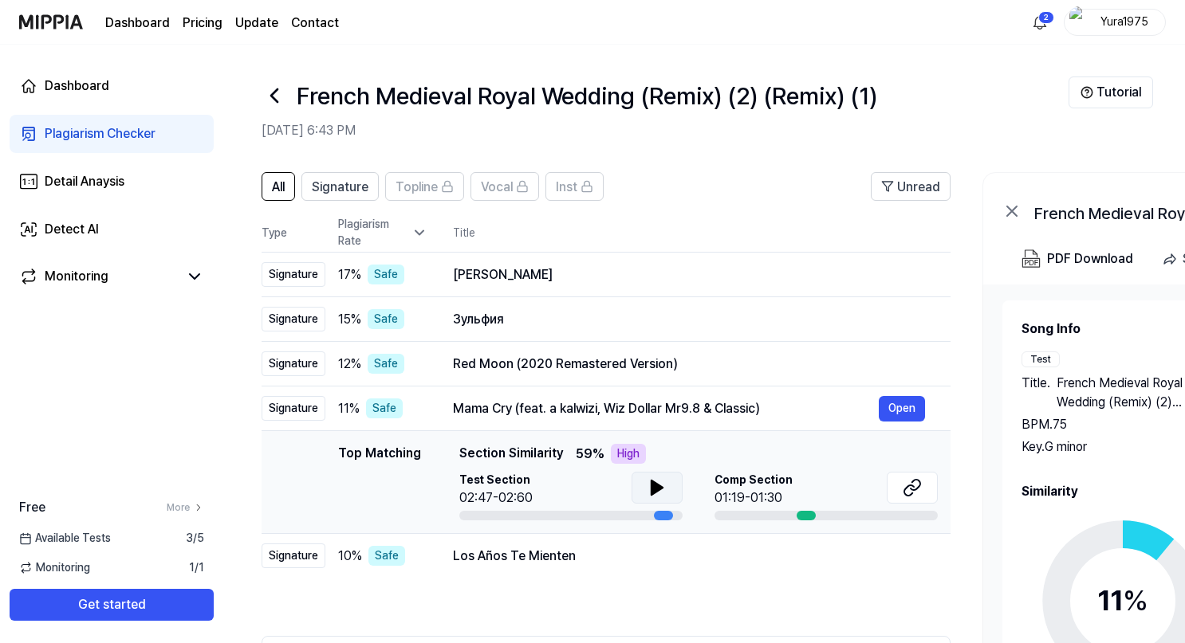
click at [661, 488] on icon at bounding box center [656, 488] width 11 height 14
click at [525, 553] on div "Los Años Te Mienten" at bounding box center [666, 556] width 426 height 19
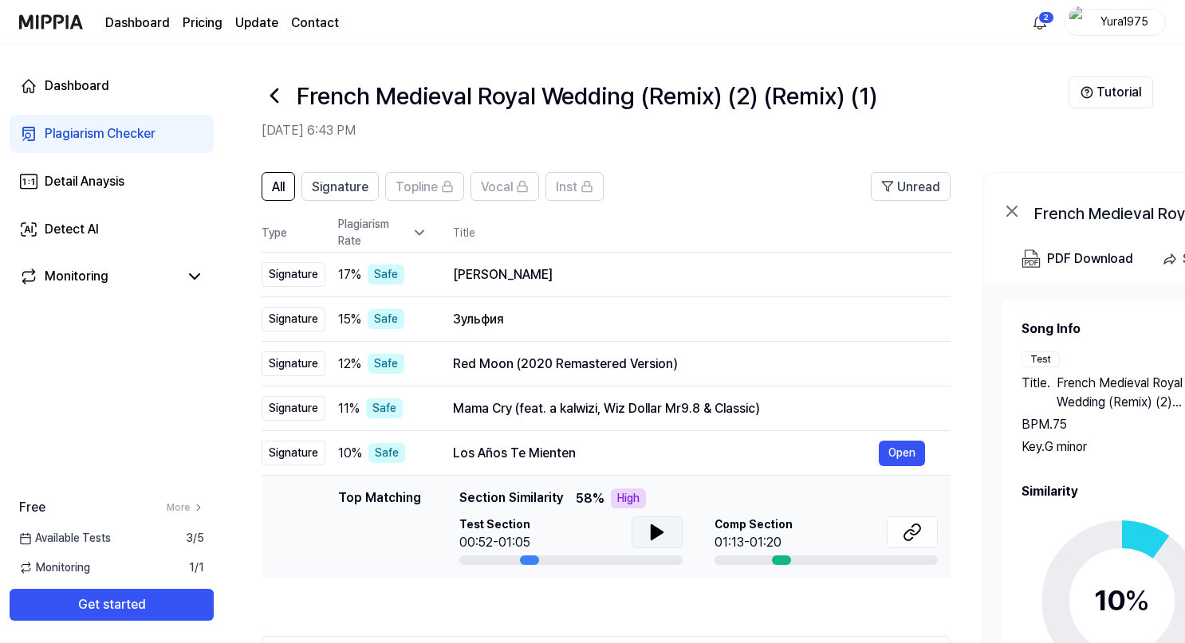
click at [651, 526] on icon at bounding box center [656, 532] width 11 height 14
drag, startPoint x: 452, startPoint y: 452, endPoint x: 573, endPoint y: 458, distance: 121.4
click at [573, 458] on td "Los Años Te Mienten Open" at bounding box center [688, 453] width 523 height 45
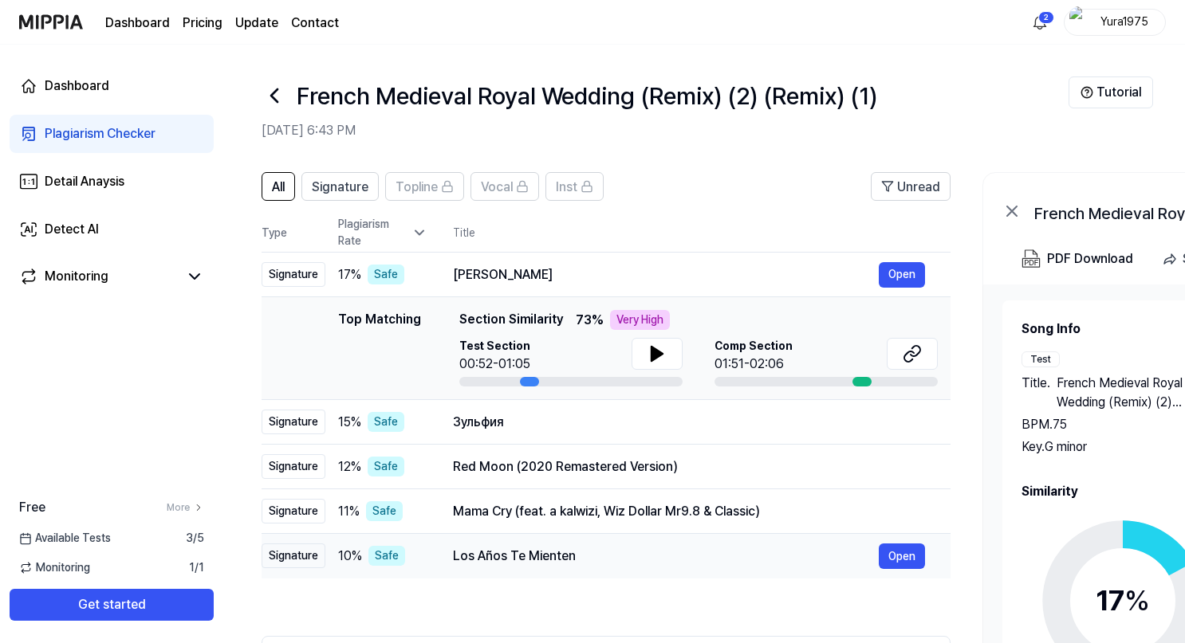
click at [509, 551] on div "Los Años Te Mienten" at bounding box center [666, 556] width 426 height 19
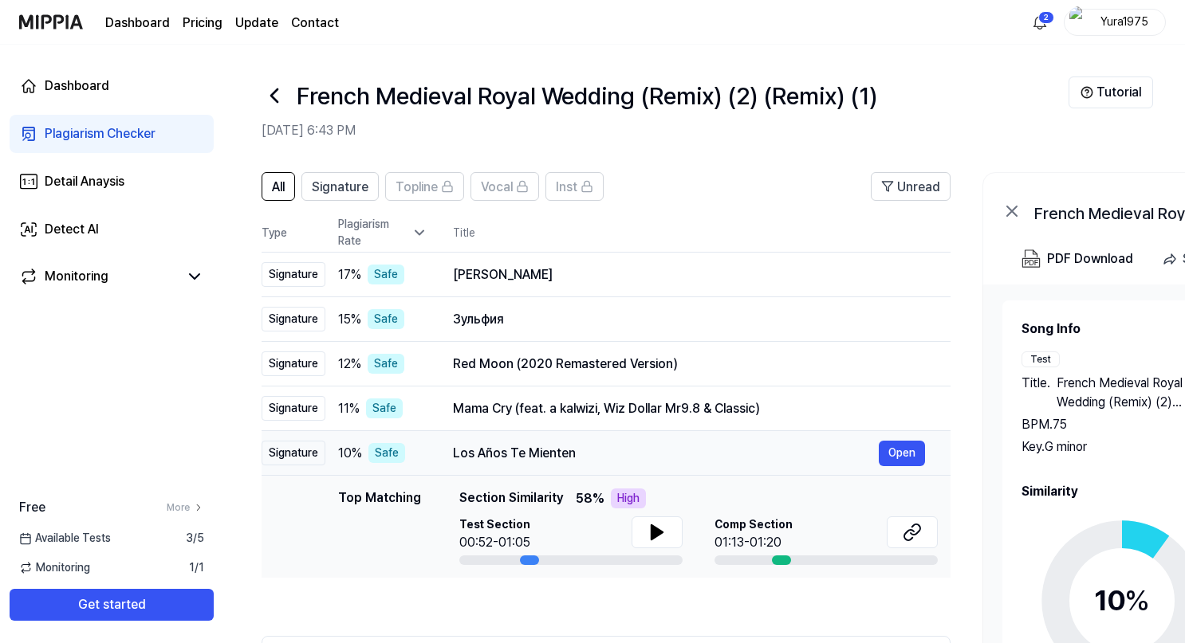
drag, startPoint x: 467, startPoint y: 453, endPoint x: 604, endPoint y: 462, distance: 136.6
click at [604, 462] on div "Los Años Te Mienten" at bounding box center [666, 453] width 426 height 19
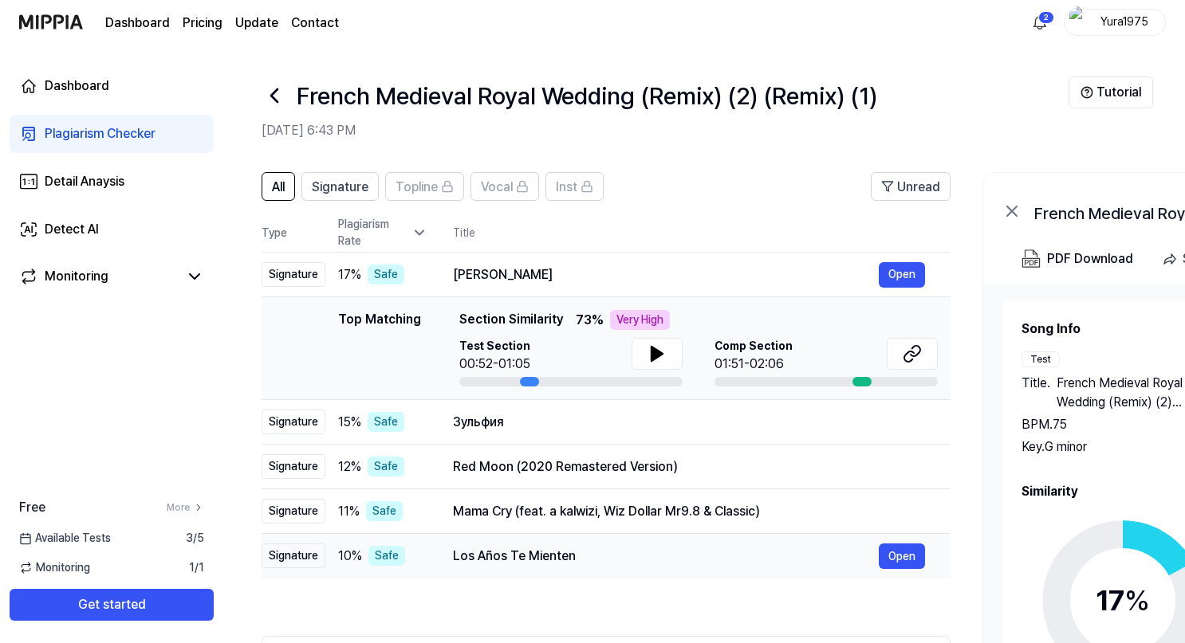
click at [505, 558] on div "Los Años Te Mienten" at bounding box center [666, 556] width 426 height 19
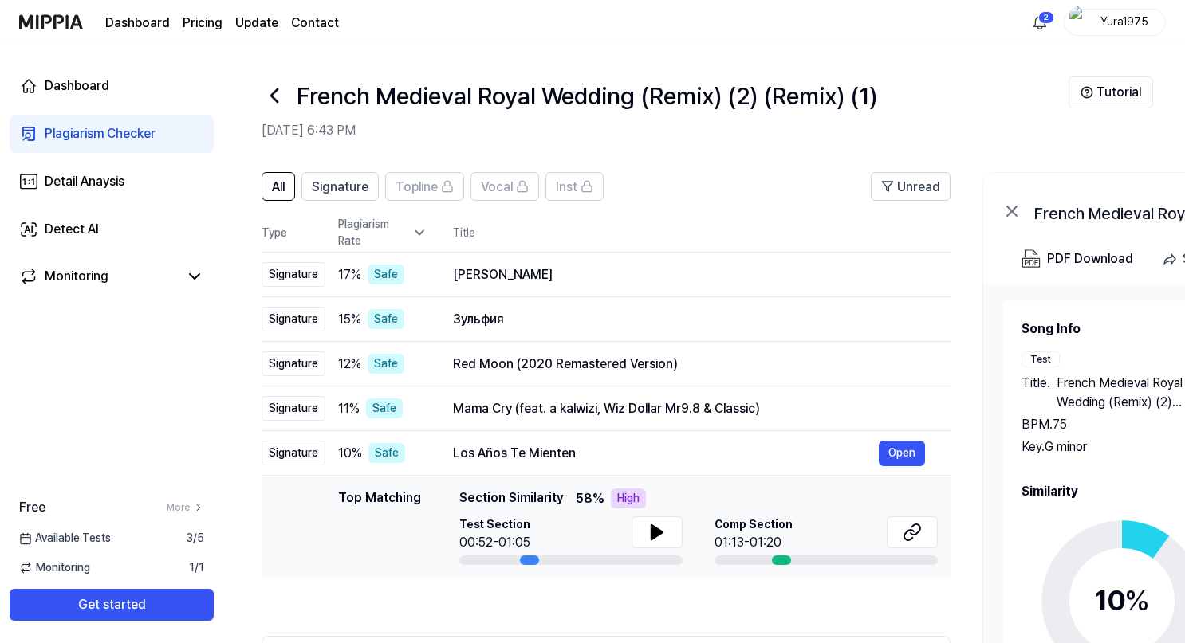
click at [771, 556] on div at bounding box center [825, 561] width 223 height 10
click at [766, 531] on span "Comp Section" at bounding box center [753, 525] width 78 height 17
click at [349, 455] on span "10 %" at bounding box center [350, 453] width 24 height 19
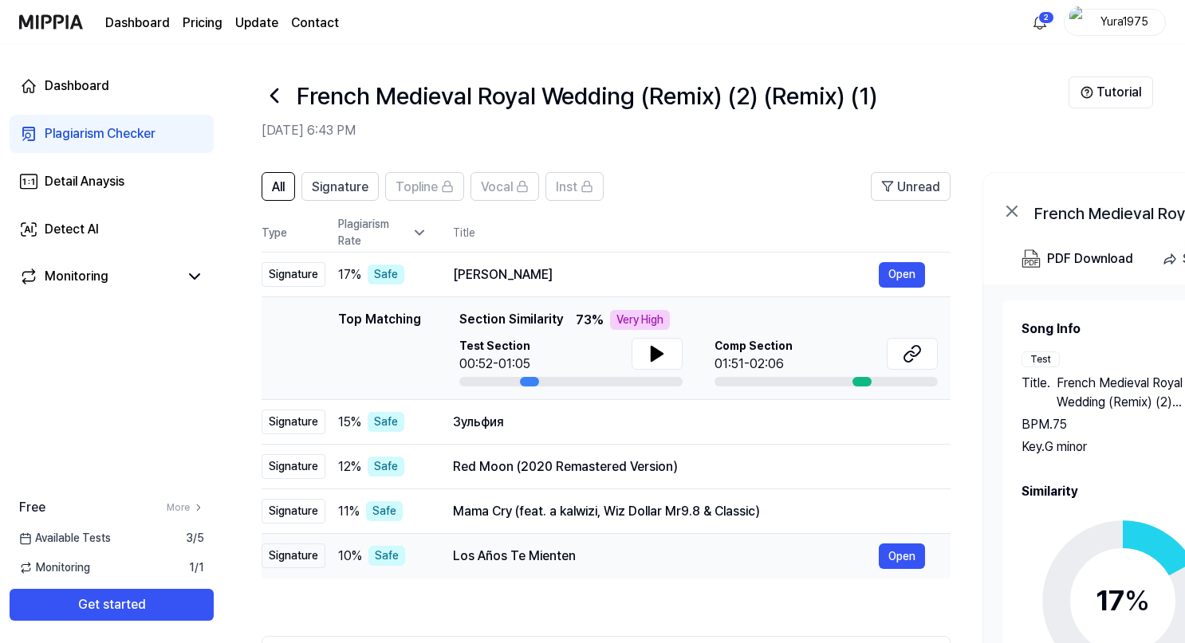
drag, startPoint x: 444, startPoint y: 559, endPoint x: 585, endPoint y: 560, distance: 141.1
click at [585, 560] on td "Los Años Te Mienten Open" at bounding box center [688, 556] width 523 height 45
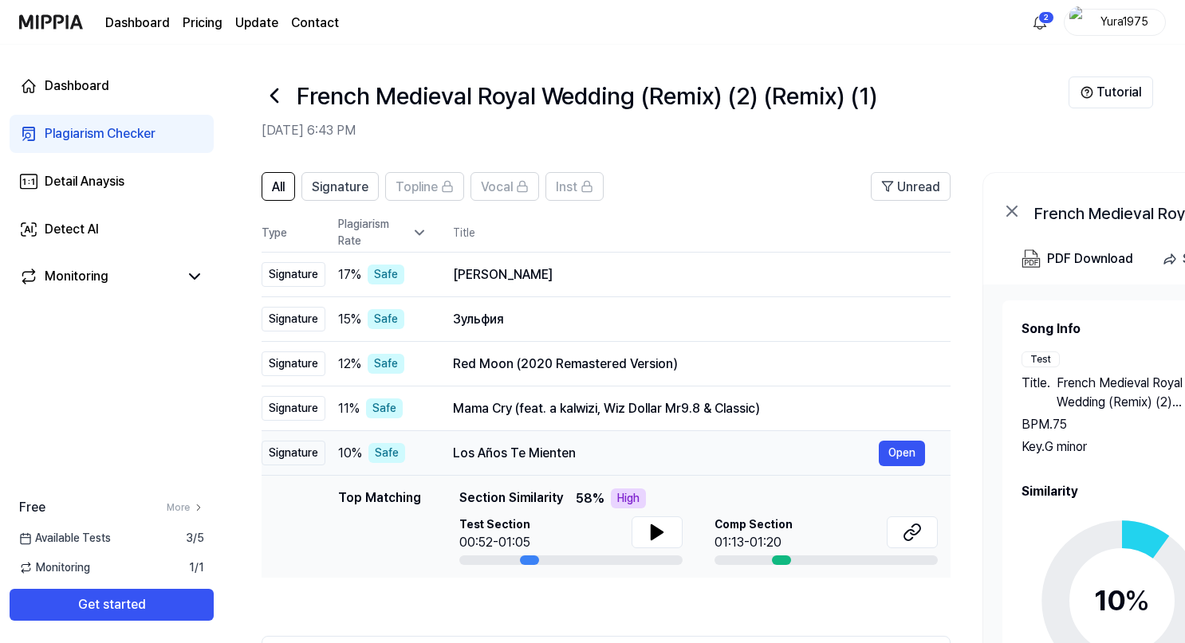
drag, startPoint x: 454, startPoint y: 450, endPoint x: 582, endPoint y: 462, distance: 128.9
click at [582, 462] on div "Los Años Te Mienten Open" at bounding box center [689, 454] width 472 height 26
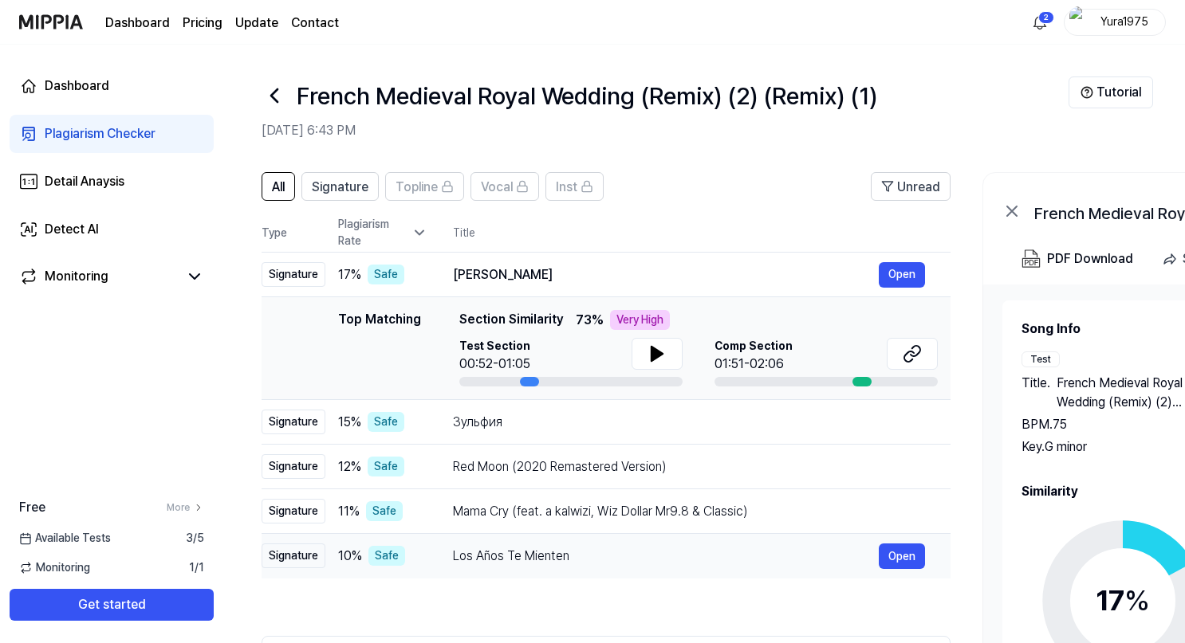
click at [523, 550] on div "Los Años Te Mienten" at bounding box center [666, 556] width 426 height 19
